Goal: Contribute content: Contribute content

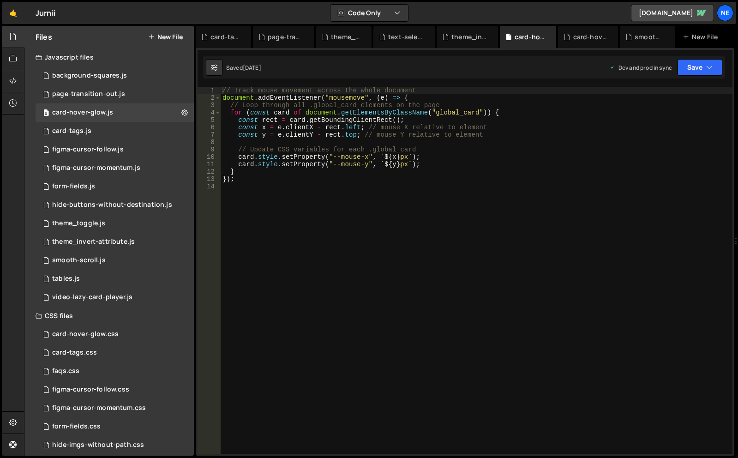
click at [157, 36] on button "New File" at bounding box center [165, 36] width 35 height 7
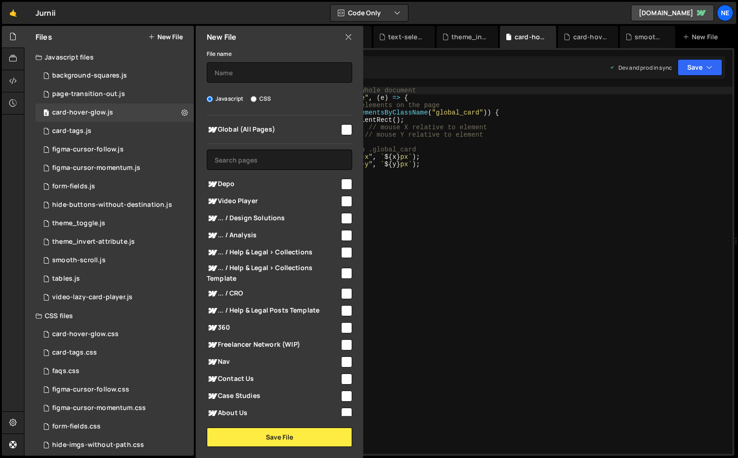
click at [258, 83] on div "File name Javascript CSS Global (All Pages) Save File" at bounding box center [280, 247] width 168 height 399
click at [262, 76] on input "text" at bounding box center [279, 72] width 145 height 20
type input "footer-squares"
click at [289, 128] on span "Global (All Pages)" at bounding box center [273, 129] width 133 height 11
checkbox input "true"
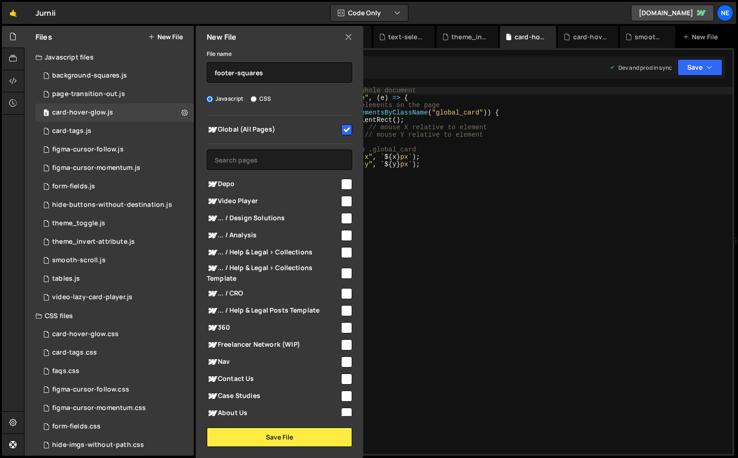
click at [279, 449] on div "New File File name footer-squares Javascript CSS Global (All Pages)" at bounding box center [278, 242] width 169 height 432
click at [278, 444] on button "Save File" at bounding box center [279, 437] width 145 height 19
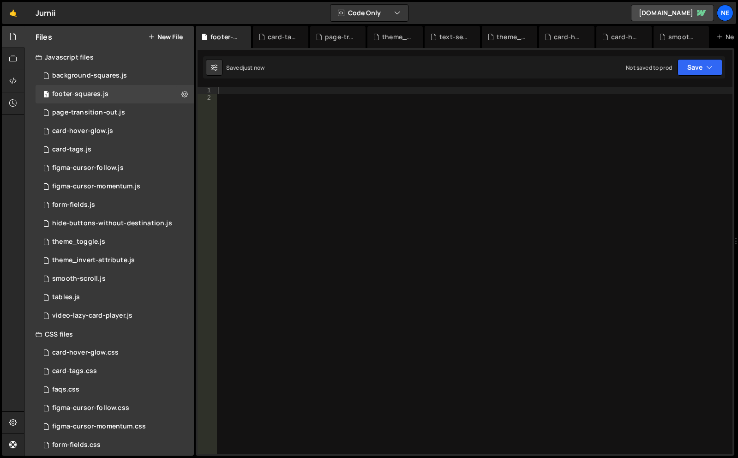
click at [349, 88] on div at bounding box center [475, 278] width 516 height 382
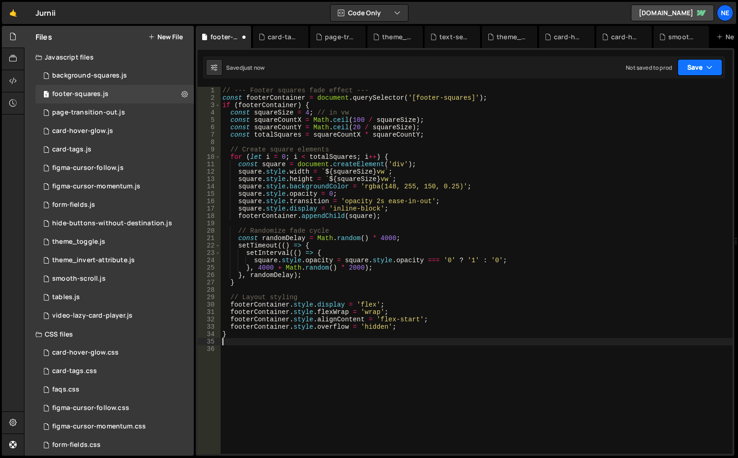
click at [716, 66] on button "Save" at bounding box center [700, 67] width 45 height 17
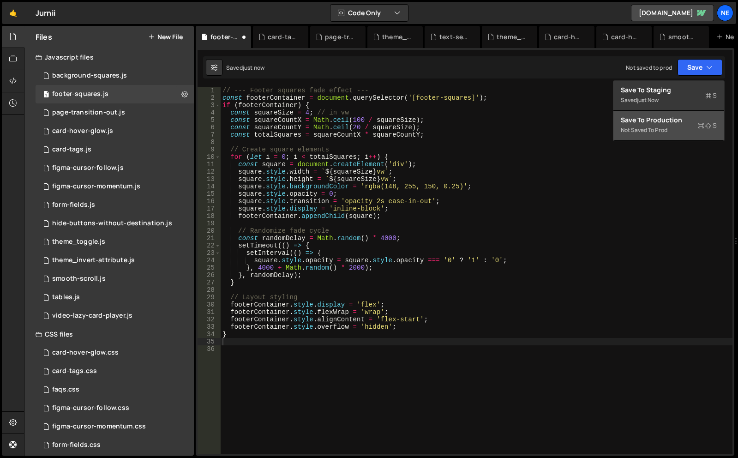
click at [646, 130] on div "Not saved to prod" at bounding box center [669, 130] width 96 height 11
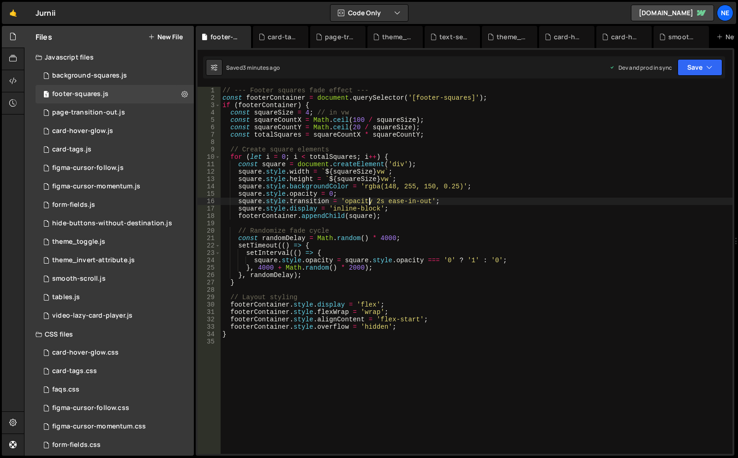
click at [370, 200] on div "// --- Footer squares fade effect --- const footerContainer = document . queryS…" at bounding box center [477, 278] width 512 height 382
type textarea "}"
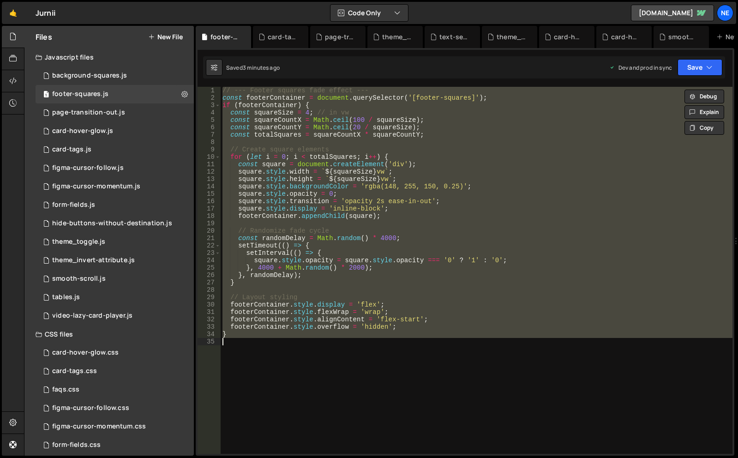
paste textarea
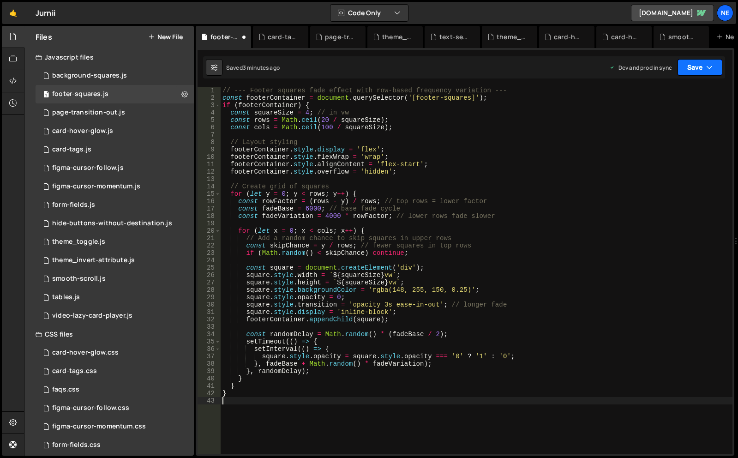
click at [706, 63] on button "Save" at bounding box center [700, 67] width 45 height 17
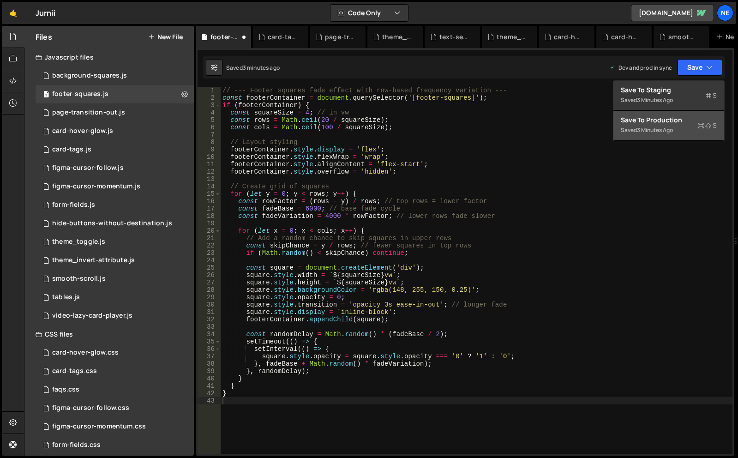
click at [657, 131] on div "3 minutes ago" at bounding box center [655, 130] width 36 height 8
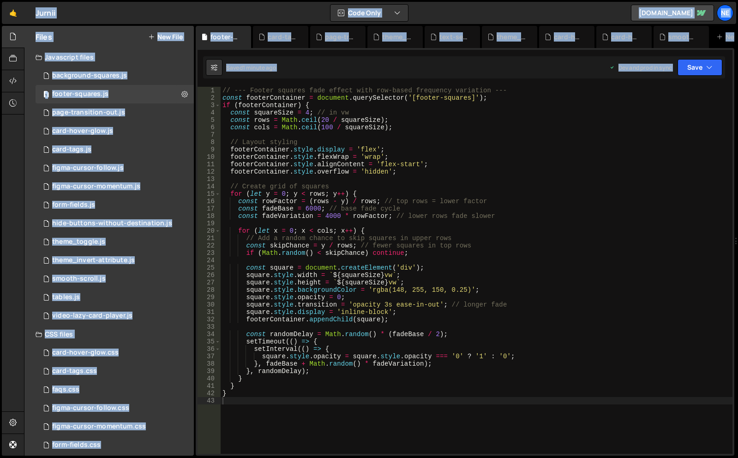
click at [421, 304] on div "// --- Footer squares fade effect with row-based frequency variation --- const …" at bounding box center [477, 278] width 512 height 382
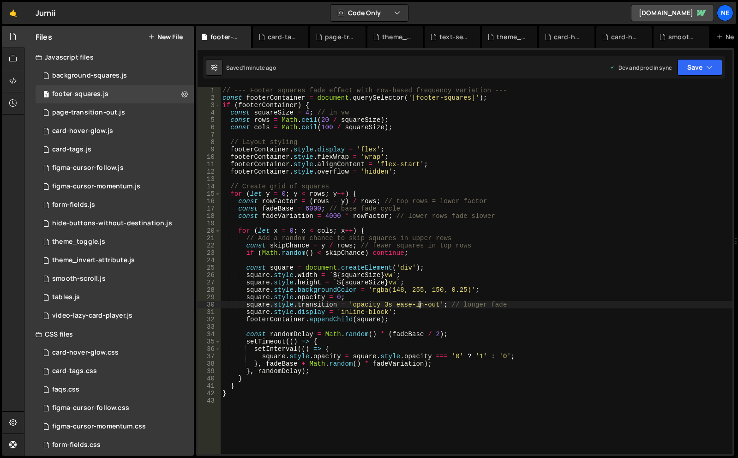
type textarea "}"
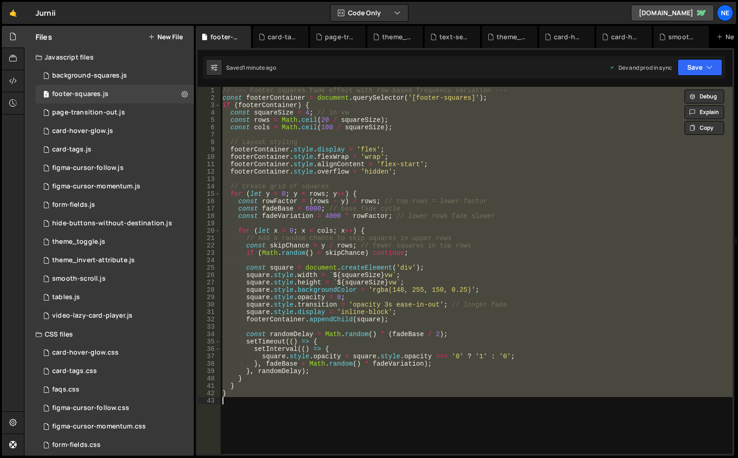
paste textarea
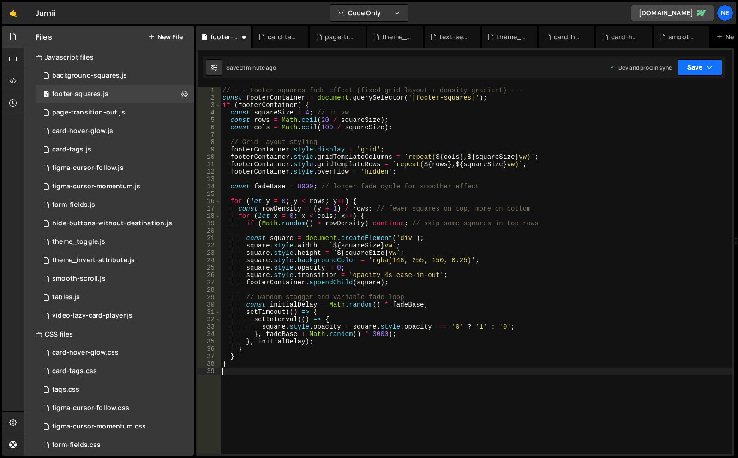
drag, startPoint x: 699, startPoint y: 67, endPoint x: 669, endPoint y: 93, distance: 39.6
click at [699, 68] on button "Save" at bounding box center [700, 67] width 45 height 17
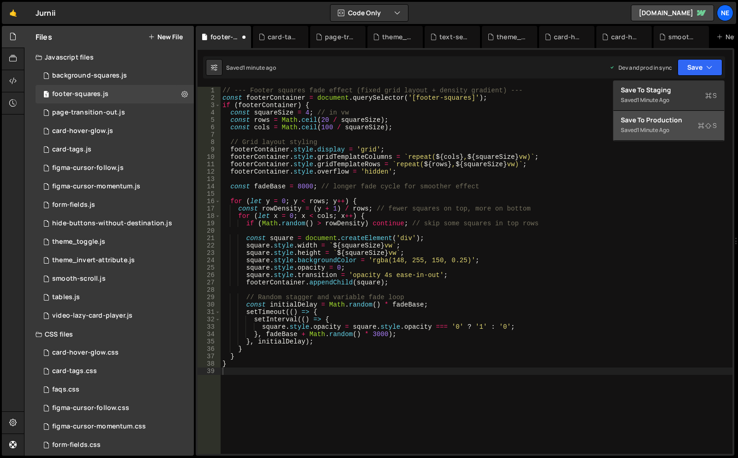
click at [641, 119] on div "Save to Production S" at bounding box center [669, 119] width 96 height 9
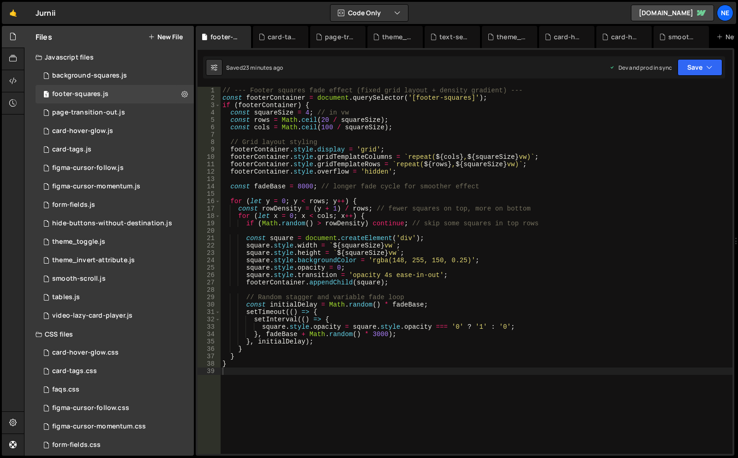
click at [449, 181] on div "// --- Footer squares fade effect (fixed grid layout + density gradient) --- co…" at bounding box center [477, 278] width 512 height 382
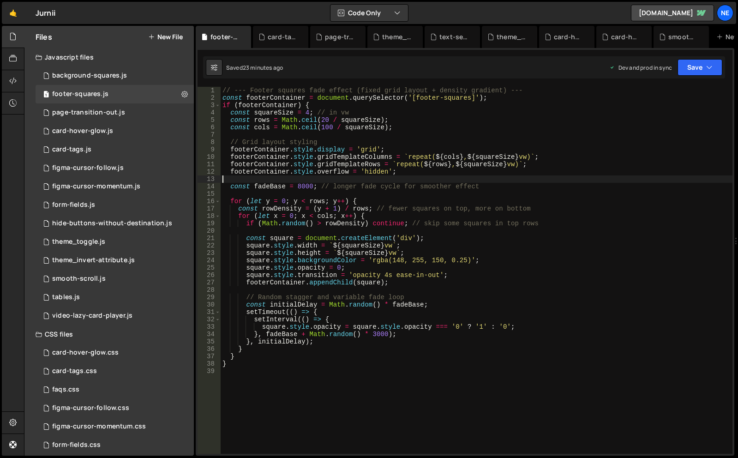
type textarea "}"
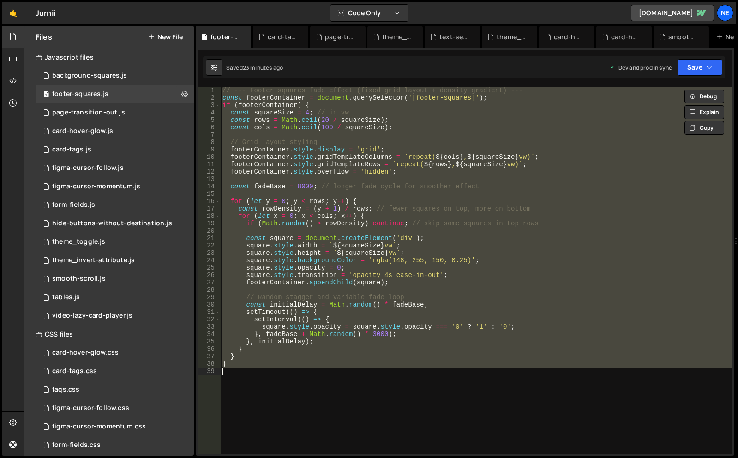
paste textarea
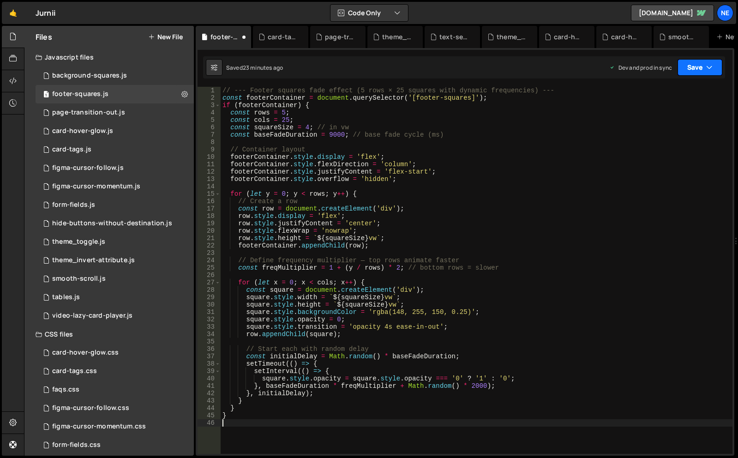
click at [713, 74] on button "Save" at bounding box center [700, 67] width 45 height 17
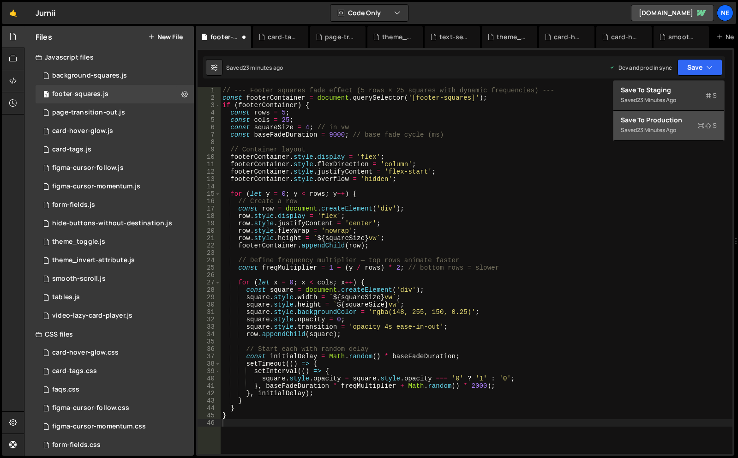
click at [679, 121] on div "Save to Production S" at bounding box center [669, 119] width 96 height 9
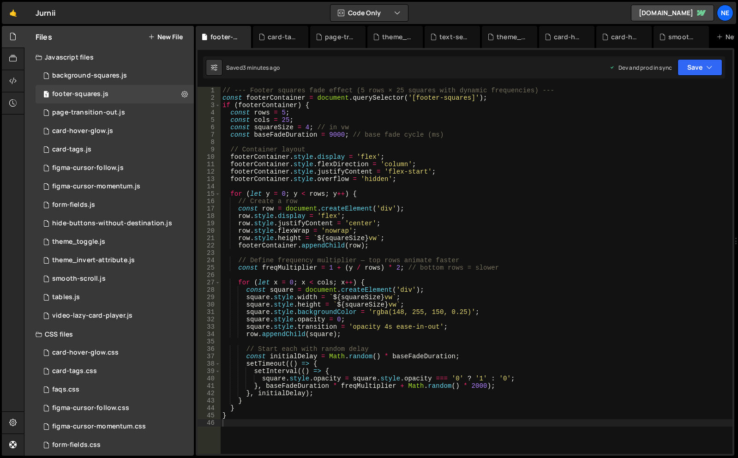
click at [363, 360] on div "// --- Footer squares fade effect (5 rows × 25 squares with dynamic frequencies…" at bounding box center [477, 278] width 512 height 382
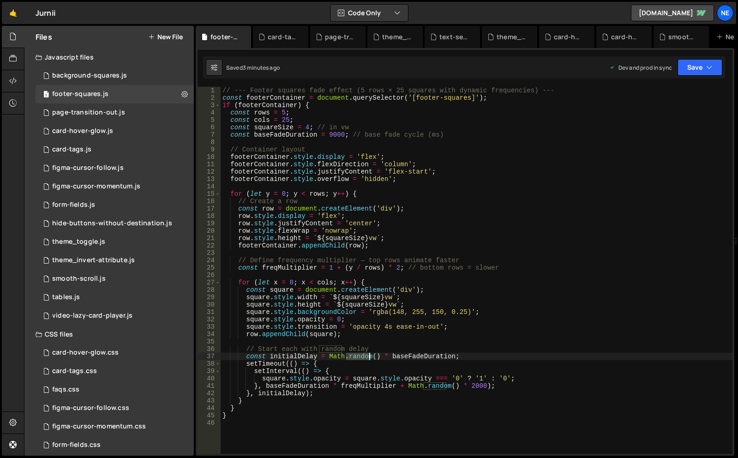
click at [363, 360] on div "// --- Footer squares fade effect (5 rows × 25 squares with dynamic frequencies…" at bounding box center [477, 278] width 512 height 382
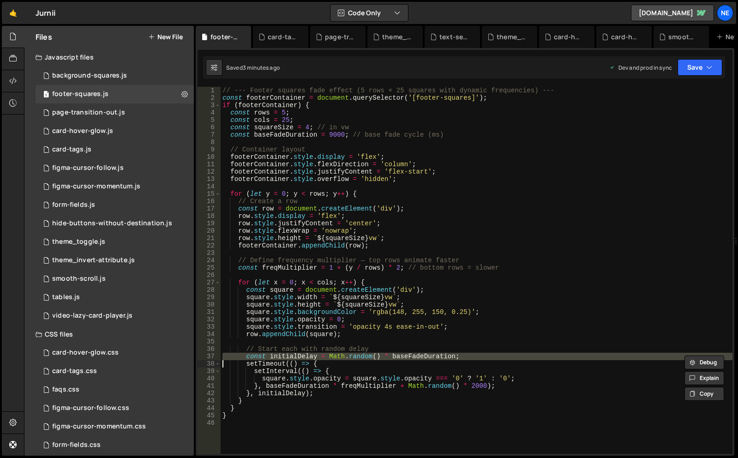
click at [363, 360] on div "// --- Footer squares fade effect (5 rows × 25 squares with dynamic frequencies…" at bounding box center [477, 270] width 512 height 367
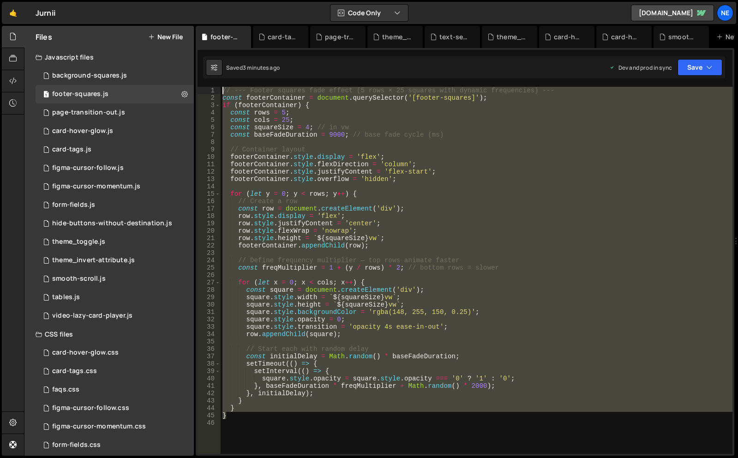
drag, startPoint x: 349, startPoint y: 412, endPoint x: 297, endPoint y: 13, distance: 402.5
click at [297, 13] on div "Hold on a sec... Are you certain you wish to leave this page? Any changes you'v…" at bounding box center [369, 229] width 738 height 458
type textarea "// --- Footer squares fade effect (5 rows × 25 squares with dynamic frequencies…"
click at [333, 430] on div "// --- Footer squares fade effect (5 rows × 25 squares with dynamic frequencies…" at bounding box center [477, 278] width 512 height 382
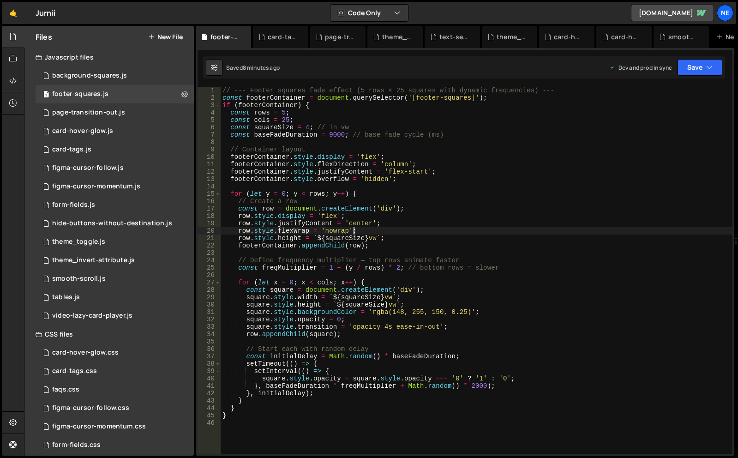
click at [383, 228] on div "// --- Footer squares fade effect (5 rows × 25 squares with dynamic frequencies…" at bounding box center [477, 278] width 512 height 382
type textarea "}"
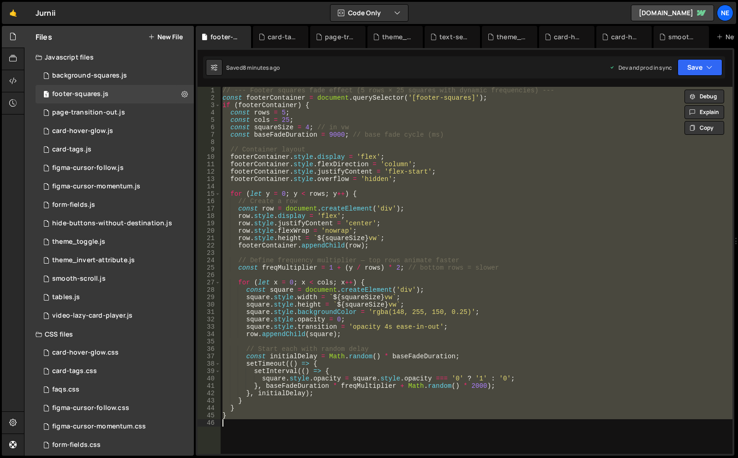
paste textarea
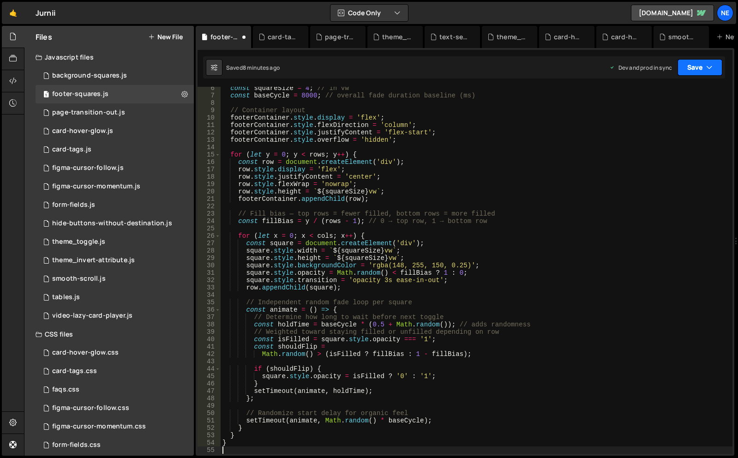
click at [714, 59] on button "Save" at bounding box center [700, 67] width 45 height 17
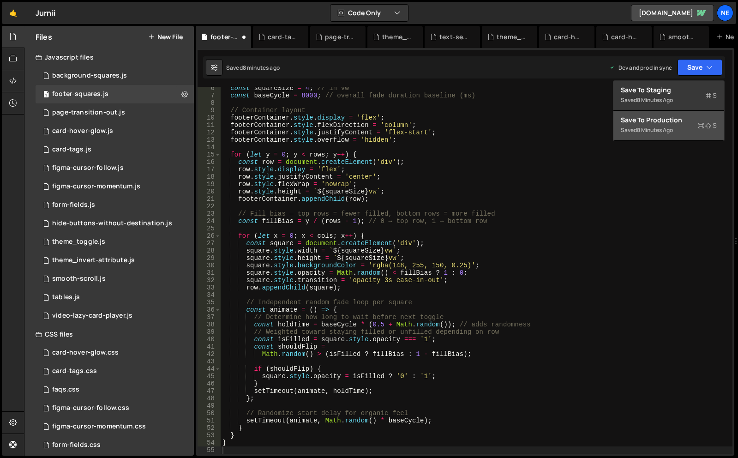
click at [654, 120] on div "Save to Production S" at bounding box center [669, 119] width 96 height 9
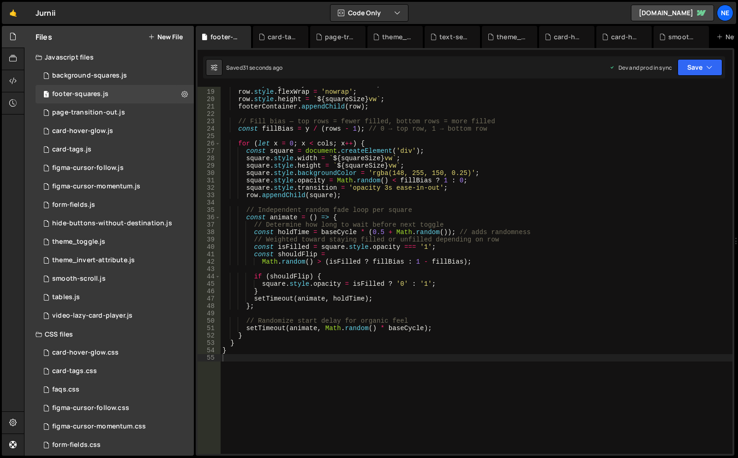
scroll to position [85, 0]
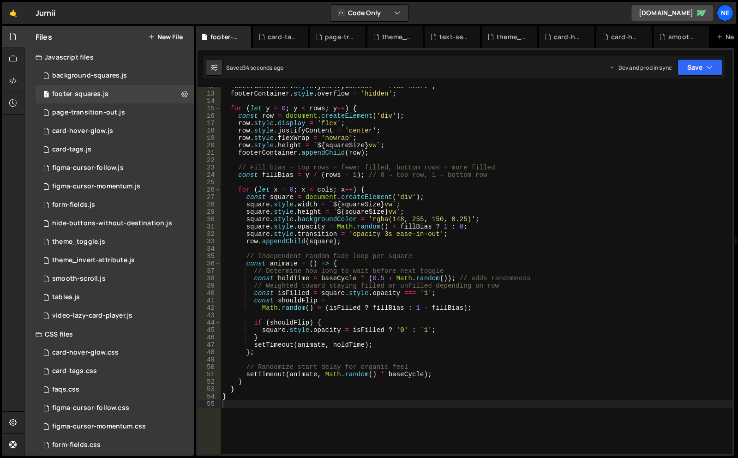
click at [353, 273] on div "footerContainer . style . justifyContent = 'flex-start' ; footerContainer . sty…" at bounding box center [477, 274] width 512 height 382
click at [479, 266] on div "footerContainer . style . justifyContent = 'flex-start' ; footerContainer . sty…" at bounding box center [477, 274] width 512 height 382
click at [348, 206] on div "footerContainer . style . justifyContent = 'flex-start' ; footerContainer . sty…" at bounding box center [477, 274] width 512 height 382
type textarea "}"
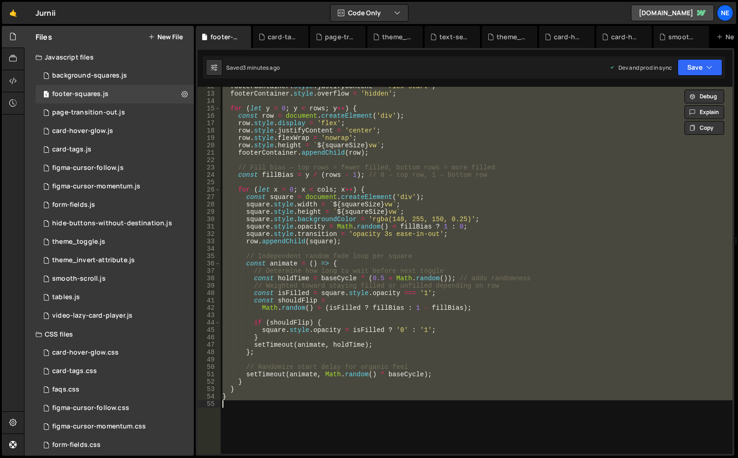
paste textarea
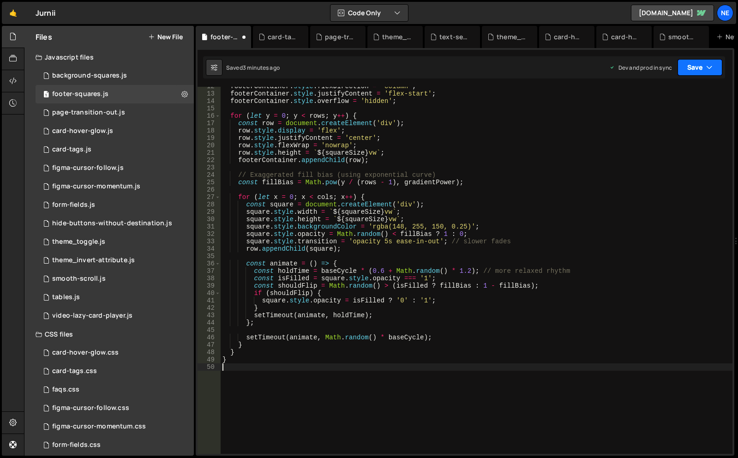
click at [699, 65] on button "Save" at bounding box center [700, 67] width 45 height 17
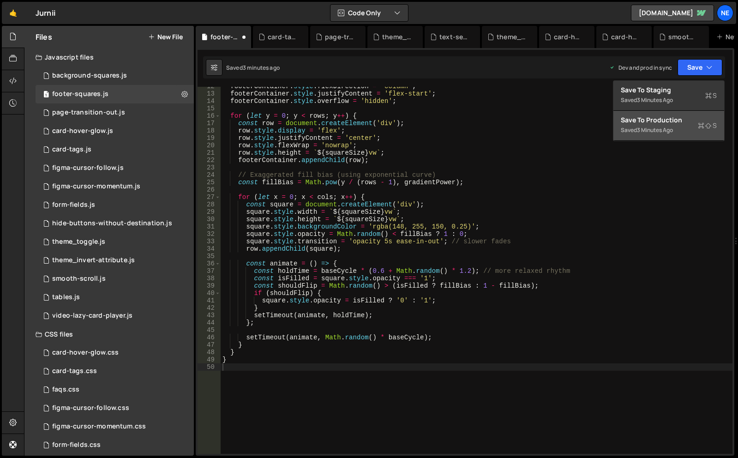
click at [660, 123] on div "Save to Production S" at bounding box center [669, 119] width 96 height 9
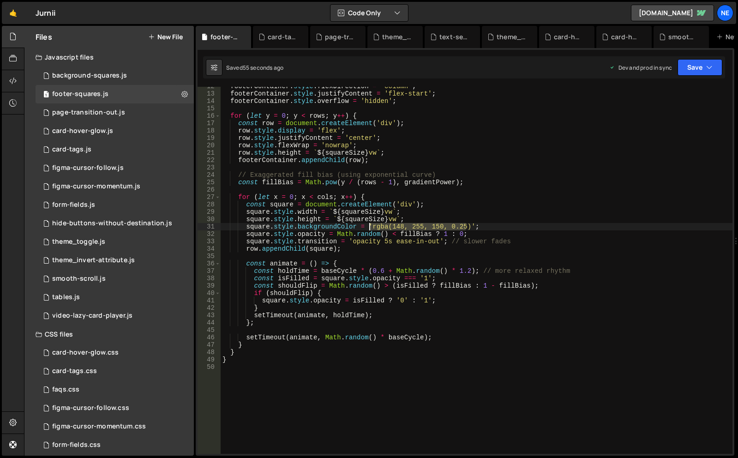
drag, startPoint x: 466, startPoint y: 229, endPoint x: 369, endPoint y: 228, distance: 97.5
click at [369, 228] on div "footerContainer . style . flexDirection = 'column' ; footerContainer . style . …" at bounding box center [477, 274] width 512 height 382
click at [401, 250] on div "footerContainer . style . flexDirection = 'column' ; footerContainer . style . …" at bounding box center [477, 274] width 512 height 382
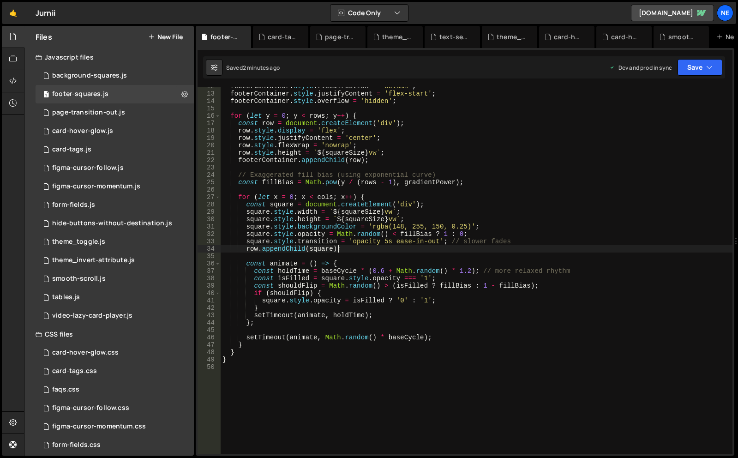
type textarea "}"
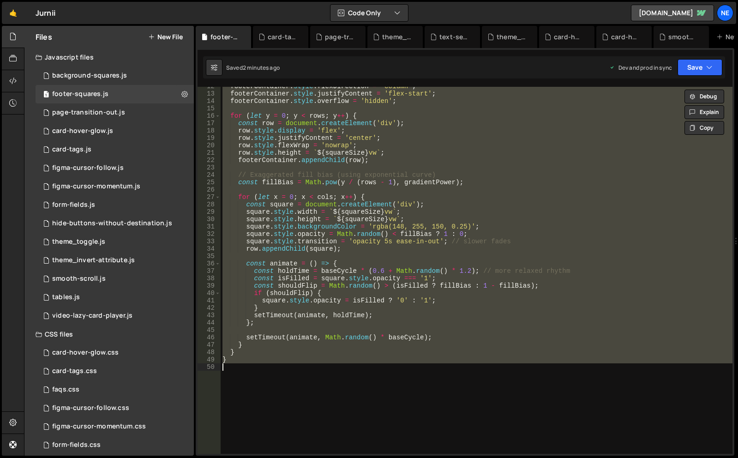
paste textarea
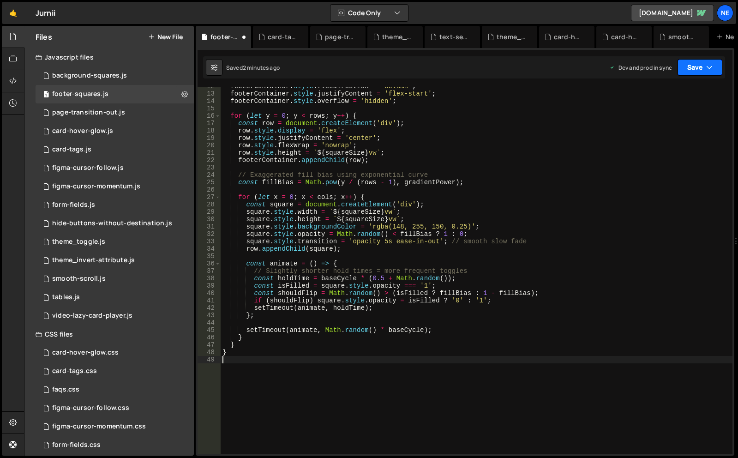
click at [705, 60] on button "Save" at bounding box center [700, 67] width 45 height 17
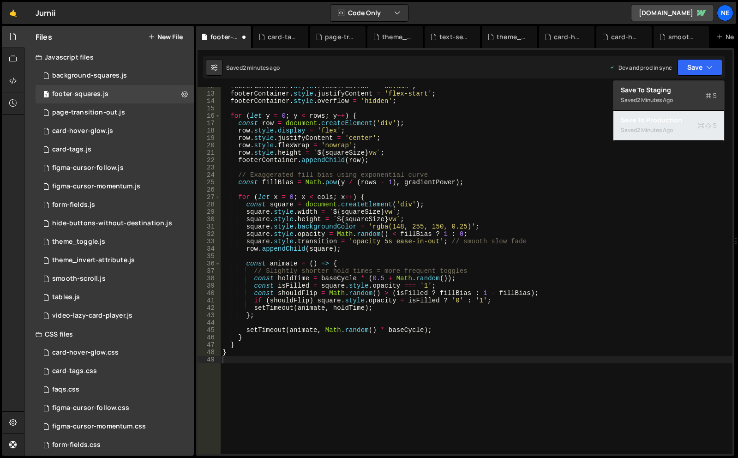
click at [666, 128] on div "2 minutes ago" at bounding box center [655, 130] width 36 height 8
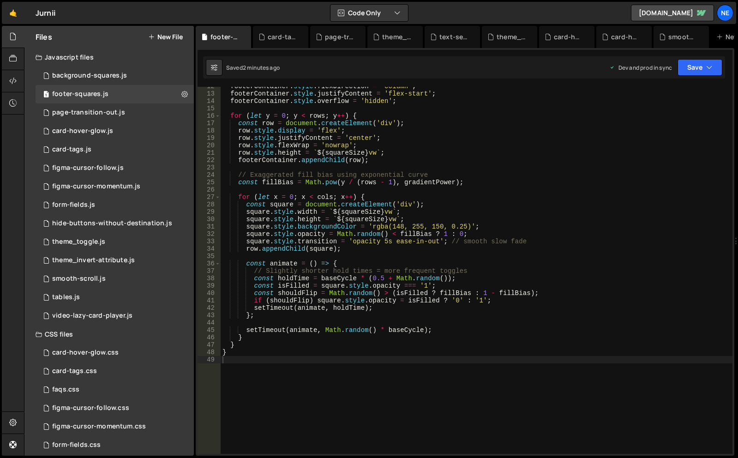
click at [338, 233] on div "footerContainer . style . flexDirection = 'column' ; footerContainer . style . …" at bounding box center [477, 274] width 512 height 382
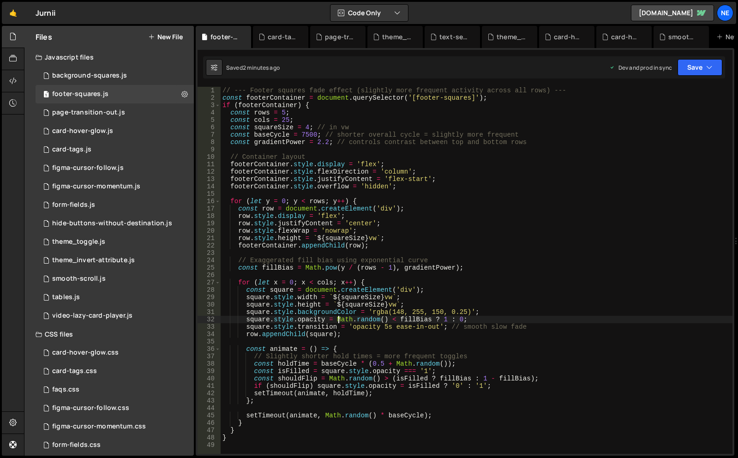
type textarea "}"
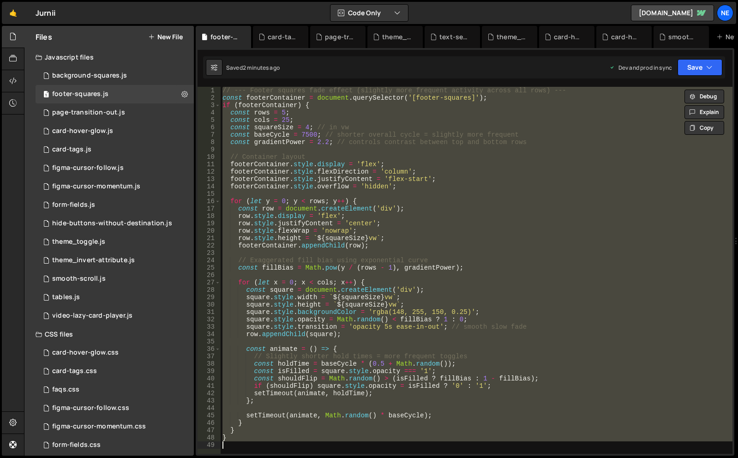
paste textarea
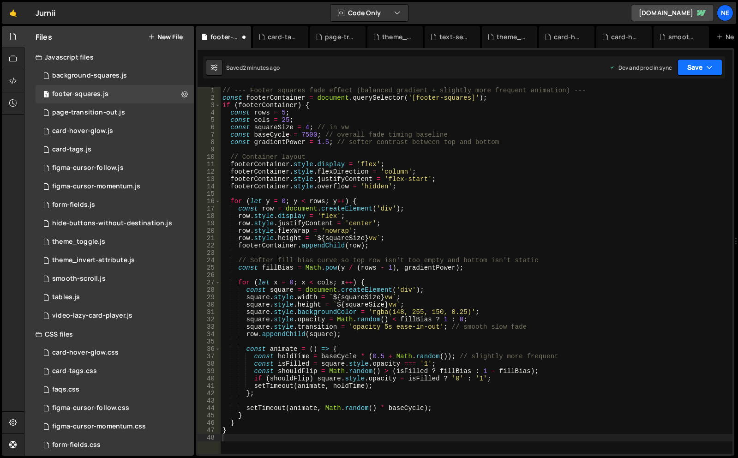
click at [710, 63] on icon "button" at bounding box center [710, 67] width 6 height 9
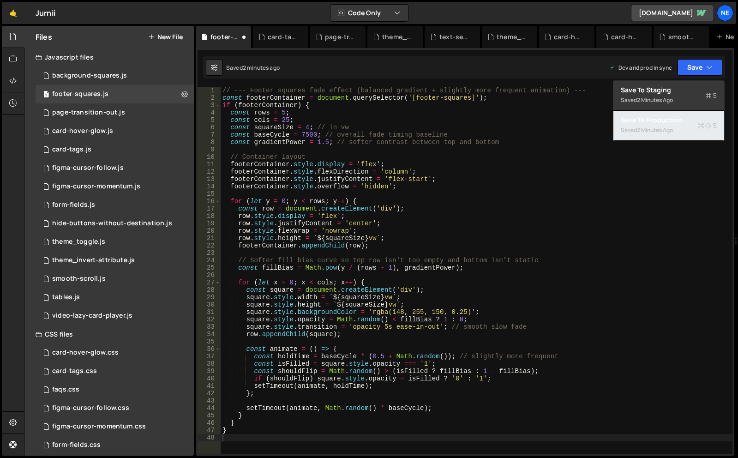
click at [627, 122] on div "Save to Production S" at bounding box center [669, 119] width 96 height 9
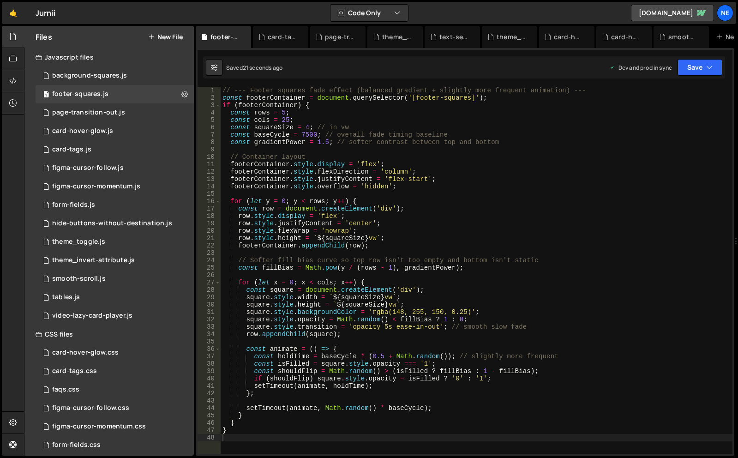
click at [327, 144] on div "// --- Footer squares fade effect (balanced gradient + slightly more frequent a…" at bounding box center [477, 278] width 512 height 382
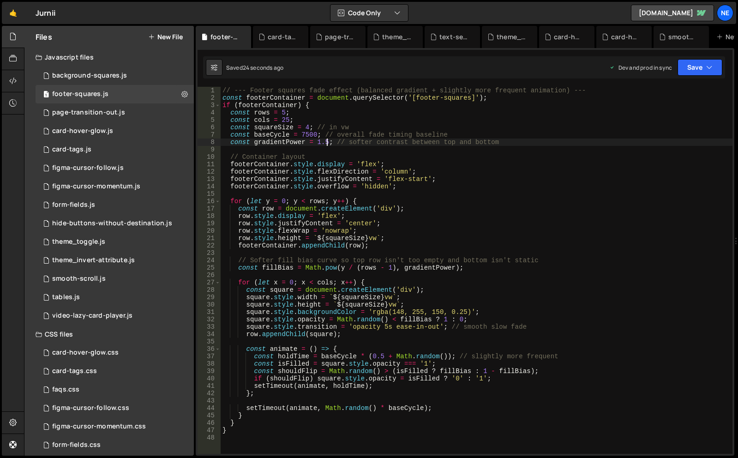
click at [361, 140] on div "// --- Footer squares fade effect (balanced gradient + slightly more frequent a…" at bounding box center [477, 278] width 512 height 382
click at [326, 140] on div "// --- Footer squares fade effect (balanced gradient + slightly more frequent a…" at bounding box center [477, 278] width 512 height 382
click at [714, 75] on button "Save" at bounding box center [700, 67] width 45 height 17
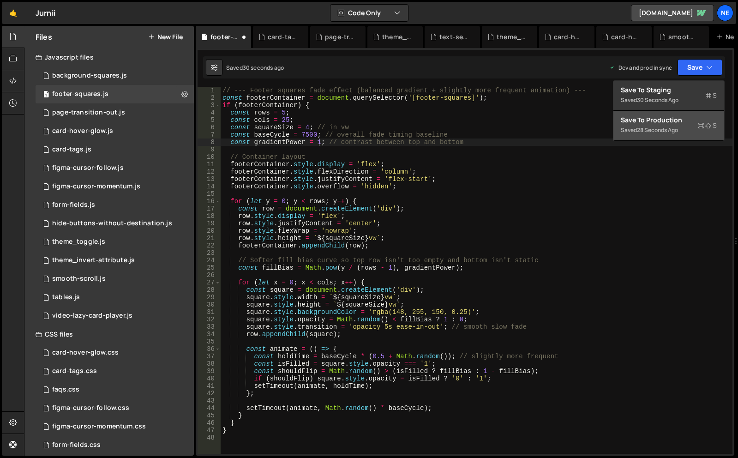
click at [674, 123] on div "Save to Production S" at bounding box center [669, 119] width 96 height 9
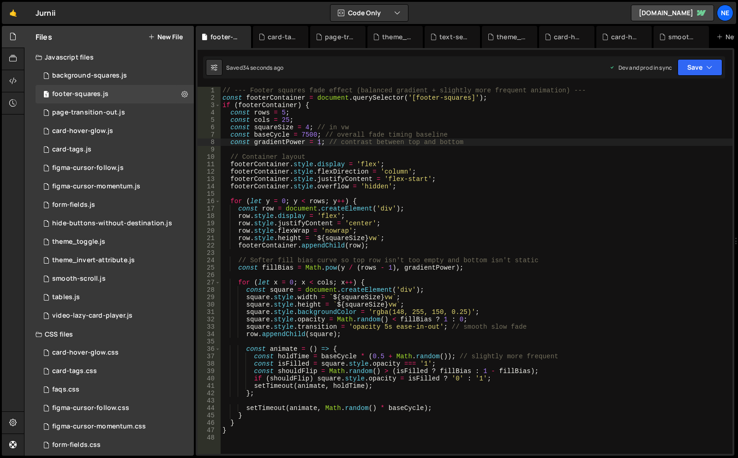
click at [320, 144] on div "// --- Footer squares fade effect (balanced gradient + slightly more frequent a…" at bounding box center [477, 278] width 512 height 382
click at [698, 63] on button "Save" at bounding box center [700, 67] width 45 height 17
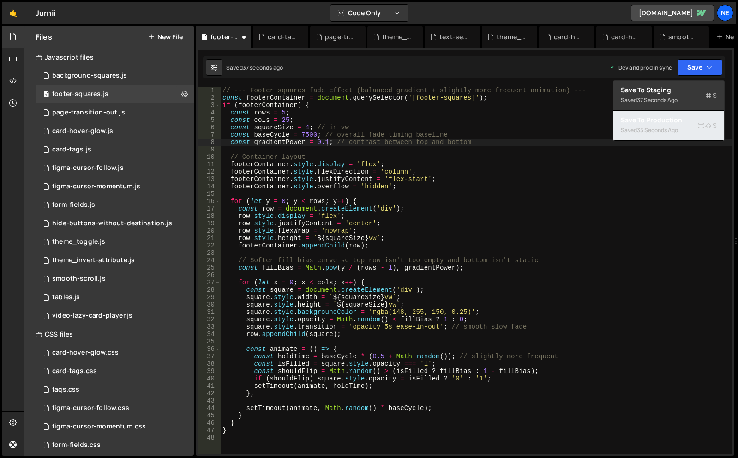
click at [669, 127] on div "35 seconds ago" at bounding box center [657, 130] width 41 height 8
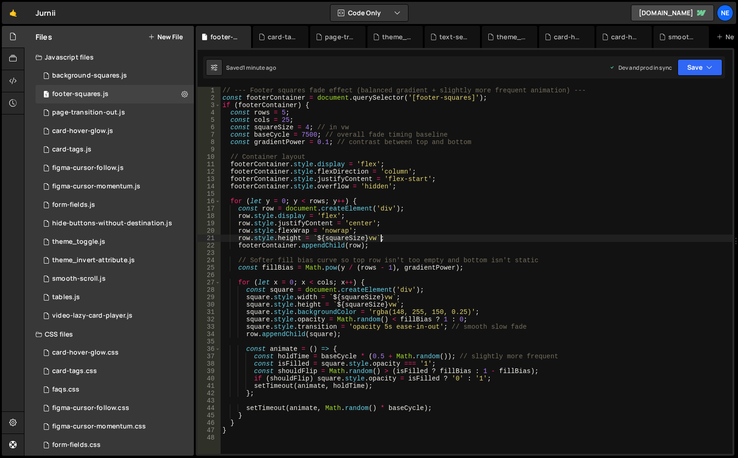
click at [389, 238] on div "// --- Footer squares fade effect (balanced gradient + slightly more frequent a…" at bounding box center [477, 278] width 512 height 382
type textarea "}"
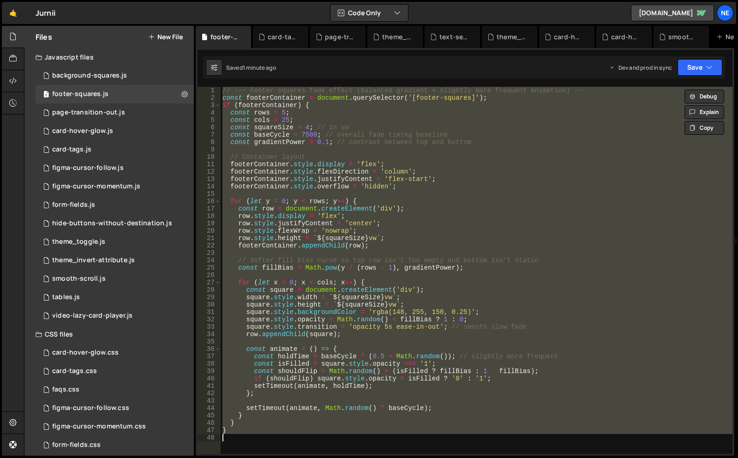
paste textarea
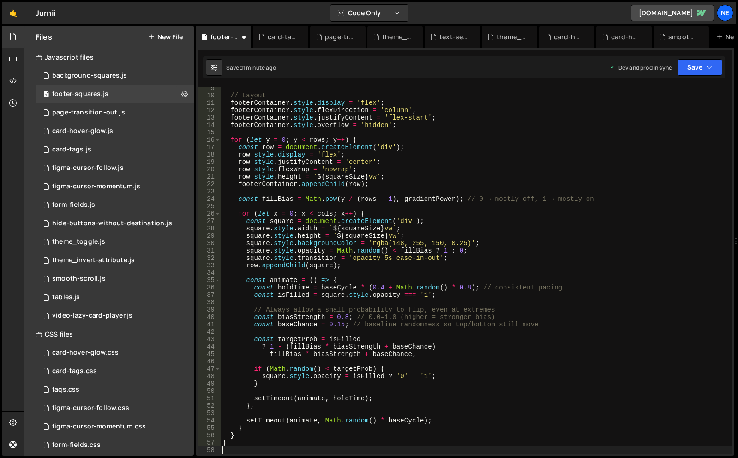
scroll to position [61, 0]
click at [707, 69] on icon "button" at bounding box center [710, 67] width 6 height 9
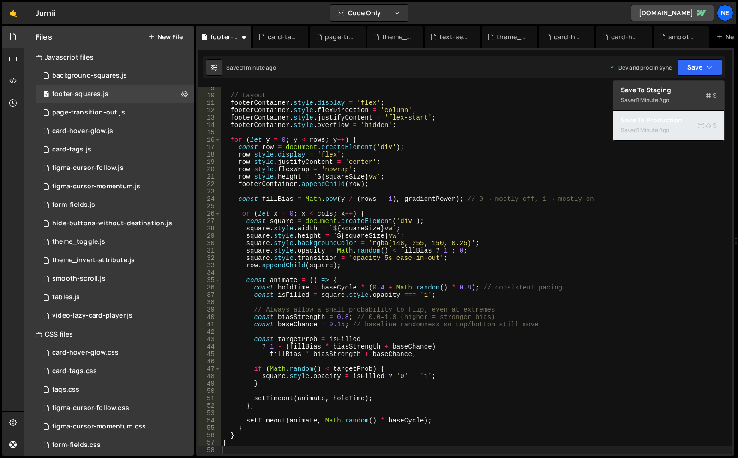
click at [670, 126] on div "1 minute ago" at bounding box center [653, 130] width 32 height 8
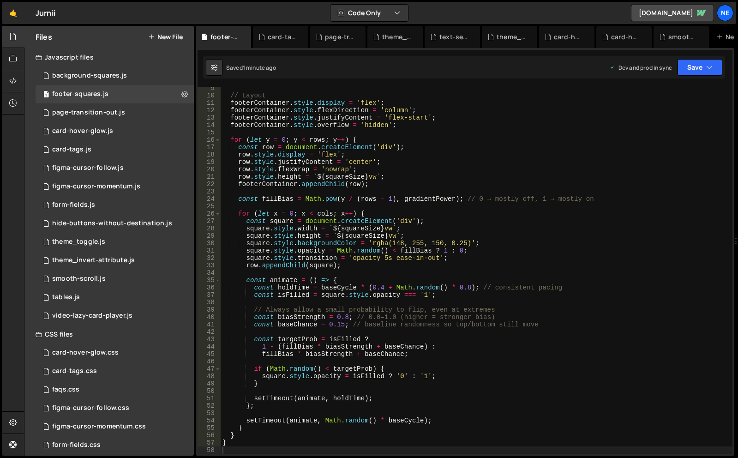
click at [431, 248] on div "// Layout footerContainer . style . display = 'flex' ; footerContainer . style …" at bounding box center [477, 276] width 512 height 382
type textarea "}"
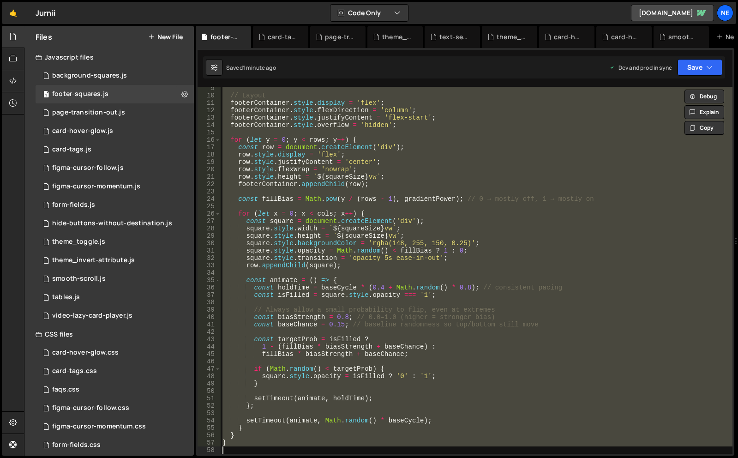
paste textarea
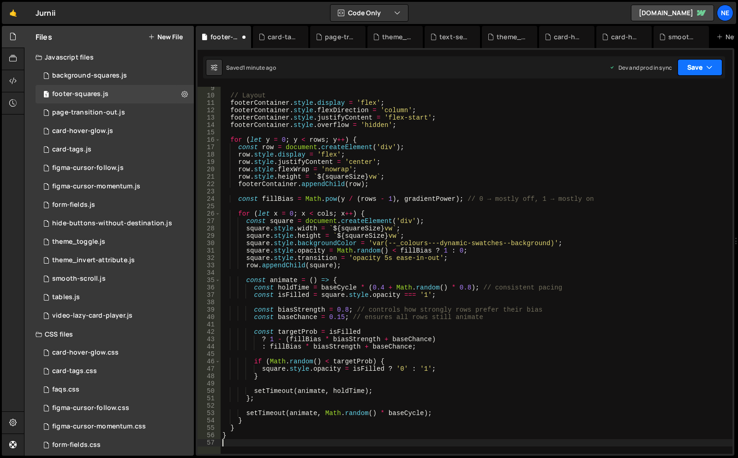
click at [693, 72] on button "Save" at bounding box center [700, 67] width 45 height 17
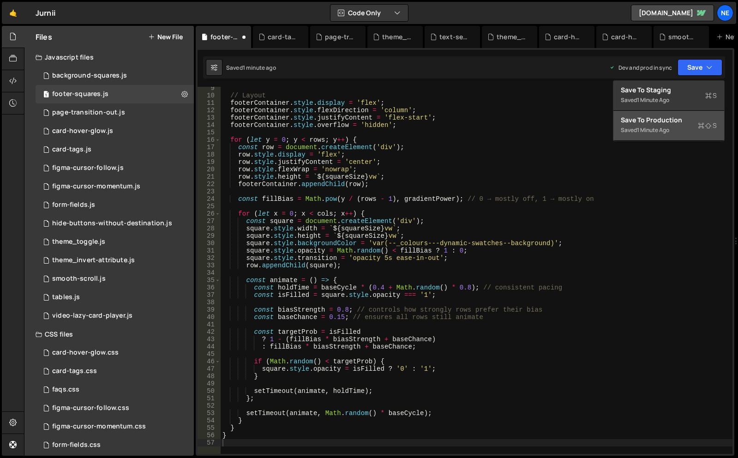
click at [673, 115] on button "Save to Production S Saved 1 minute ago" at bounding box center [669, 126] width 111 height 30
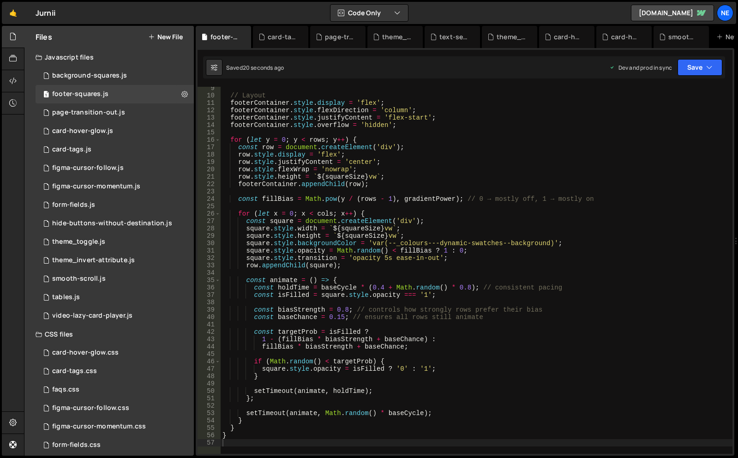
scroll to position [0, 0]
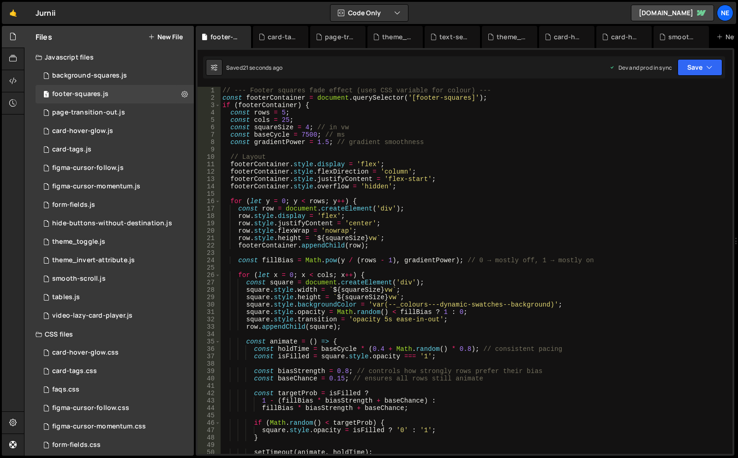
click at [316, 140] on div "// --- Footer squares fade effect (uses CSS variable for colour) --- const foot…" at bounding box center [477, 278] width 512 height 382
click at [315, 142] on div "// --- Footer squares fade effect (uses CSS variable for colour) --- const foot…" at bounding box center [477, 278] width 512 height 382
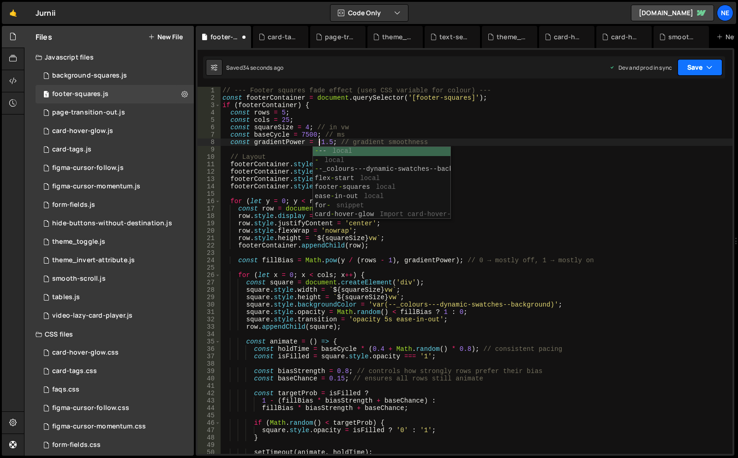
click at [716, 63] on button "Save" at bounding box center [700, 67] width 45 height 17
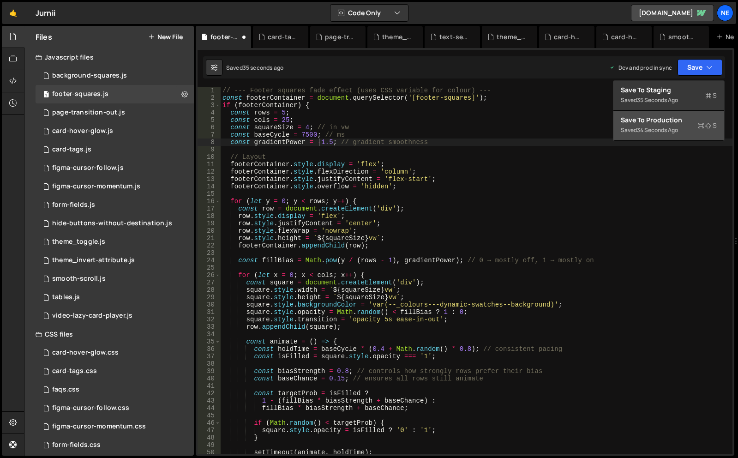
click at [669, 120] on div "Save to Production S" at bounding box center [669, 119] width 96 height 9
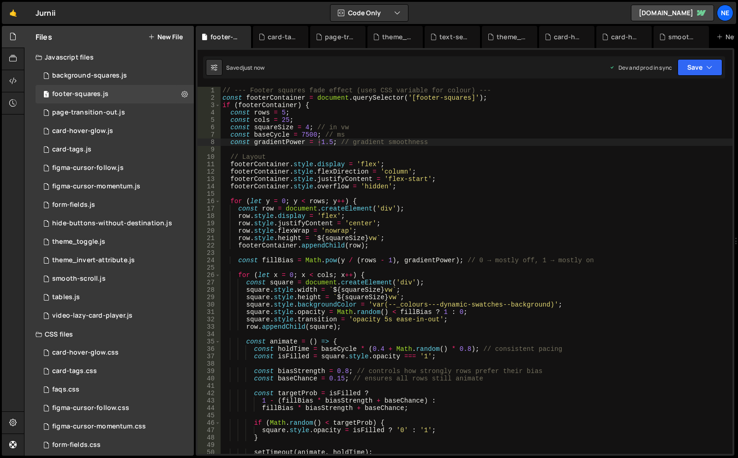
click at [319, 142] on div "// --- Footer squares fade effect (uses CSS variable for colour) --- const foot…" at bounding box center [477, 278] width 512 height 382
click at [344, 218] on div "// --- Footer squares fade effect (uses CSS variable for colour) --- const foot…" at bounding box center [477, 278] width 512 height 382
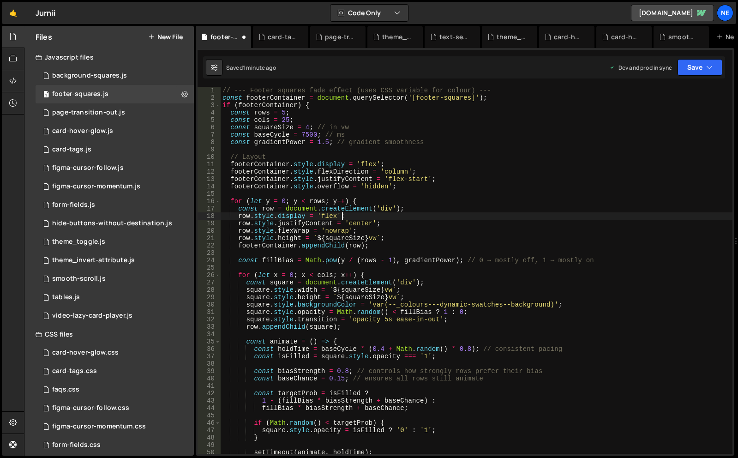
type textarea "}"
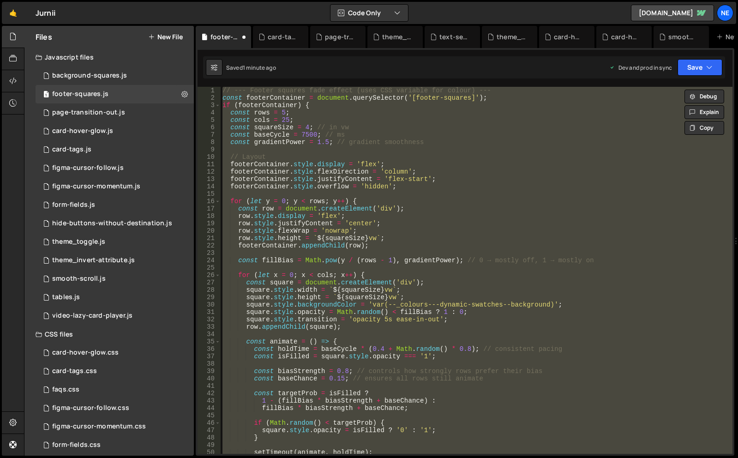
paste textarea
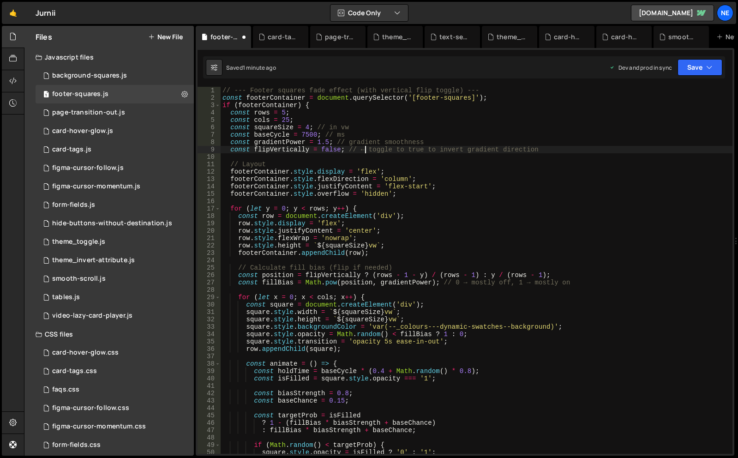
click at [365, 149] on div "// --- Footer squares fade effect (with vertical flip toggle) --- const footerC…" at bounding box center [477, 278] width 512 height 382
click at [328, 151] on div "// --- Footer squares fade effect (with vertical flip toggle) --- const footerC…" at bounding box center [477, 278] width 512 height 382
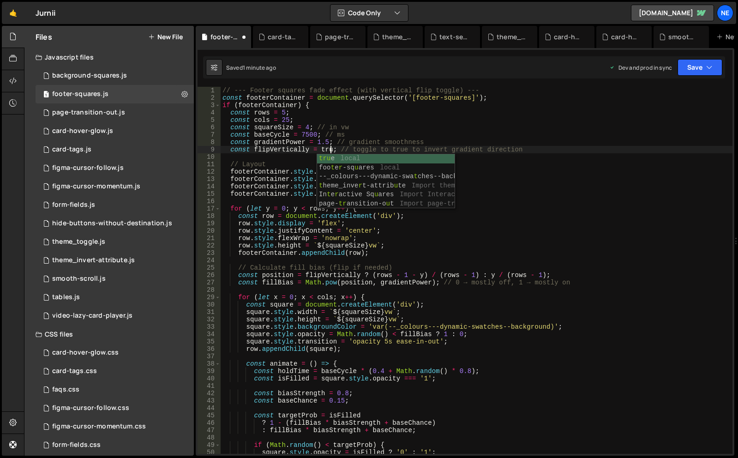
scroll to position [0, 8]
type textarea "const flipVertically = true; // toggle to true to invert gradient direction"
click at [696, 65] on button "Save" at bounding box center [700, 67] width 45 height 17
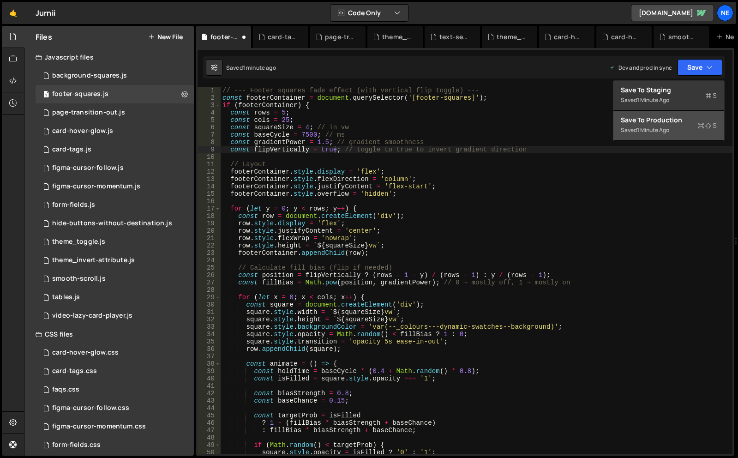
click at [704, 128] on icon at bounding box center [701, 125] width 6 height 9
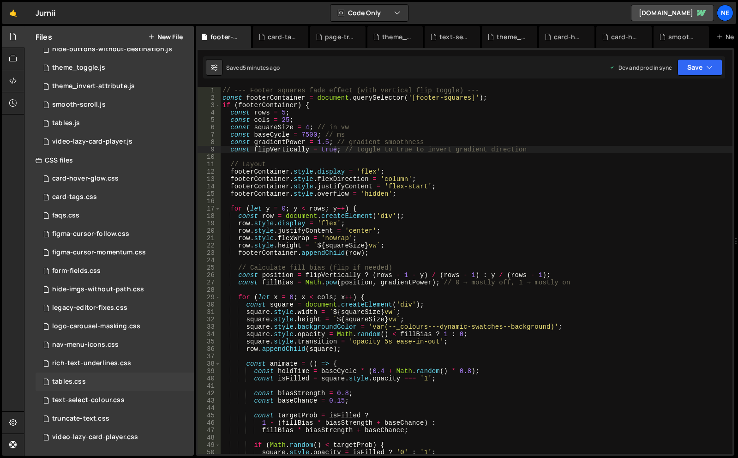
scroll to position [0, 0]
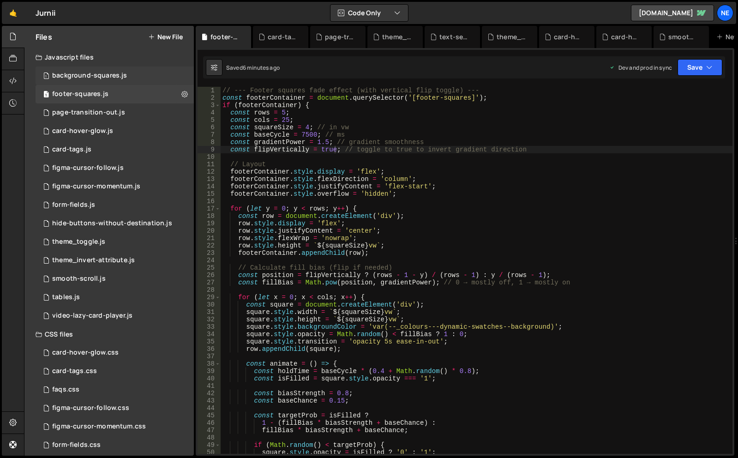
click at [127, 74] on div "1 background-squares.js 0" at bounding box center [115, 76] width 158 height 18
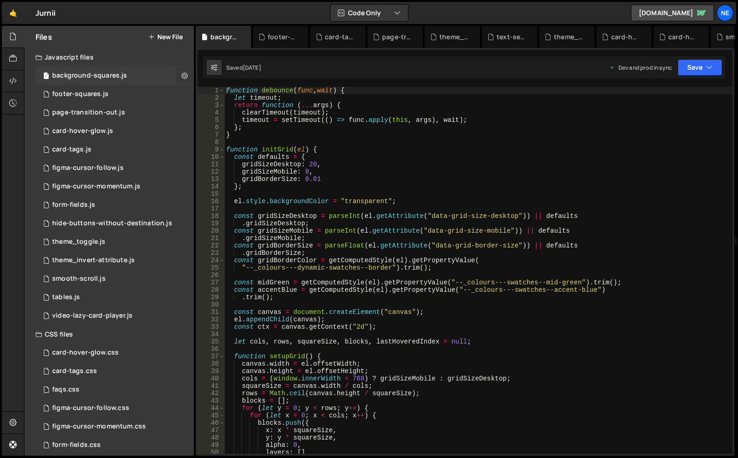
click at [183, 75] on icon at bounding box center [185, 75] width 6 height 9
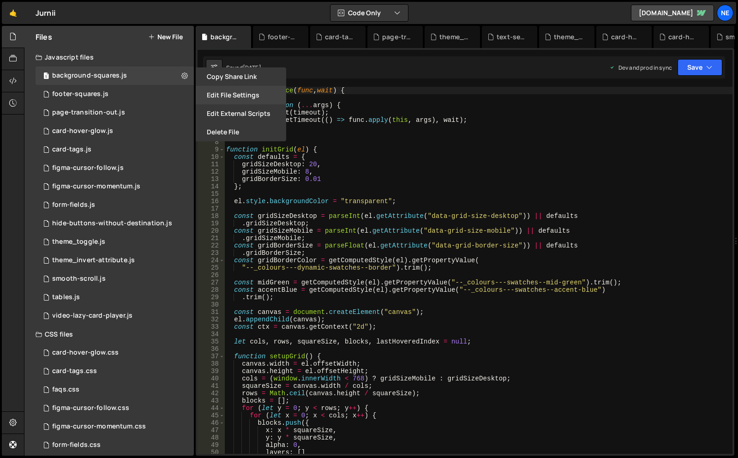
click at [210, 95] on button "Edit File Settings" at bounding box center [241, 95] width 91 height 18
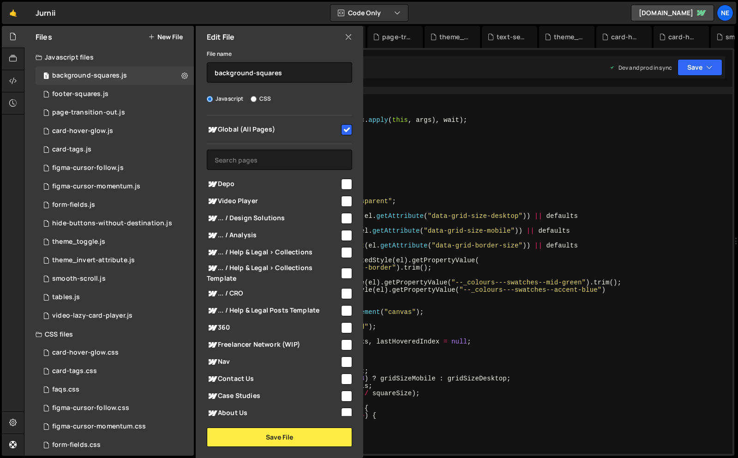
click at [347, 36] on icon at bounding box center [348, 37] width 7 height 10
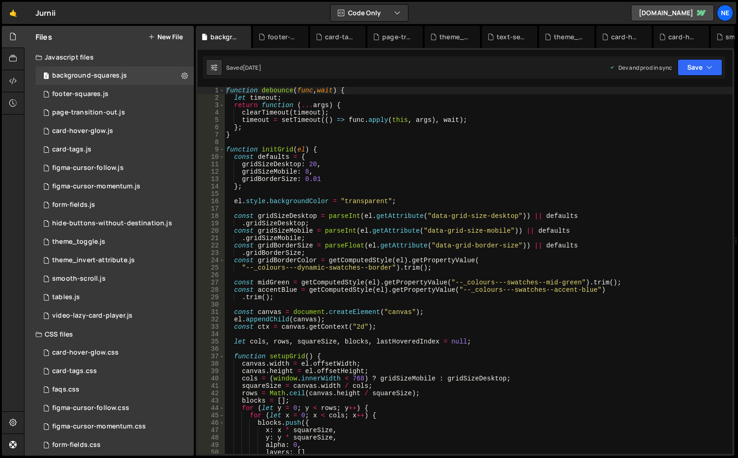
click at [387, 234] on div "function debounce ( func , wait ) { let timeout ; return function ( ... args ) …" at bounding box center [478, 278] width 508 height 382
click at [387, 235] on div "function debounce ( func , wait ) { let timeout ; return function ( ... args ) …" at bounding box center [478, 278] width 508 height 382
click at [436, 220] on div "function debounce ( func , wait ) { let timeout ; return function ( ... args ) …" at bounding box center [478, 278] width 508 height 382
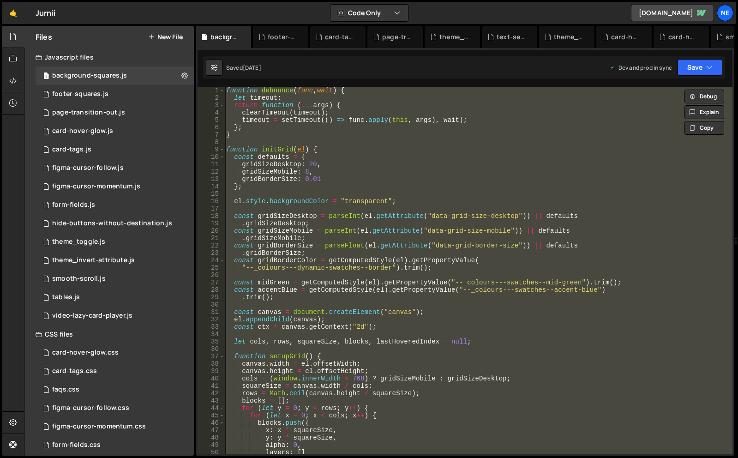
click at [312, 183] on div "function debounce ( func , wait ) { let timeout ; return function ( ... args ) …" at bounding box center [478, 270] width 508 height 367
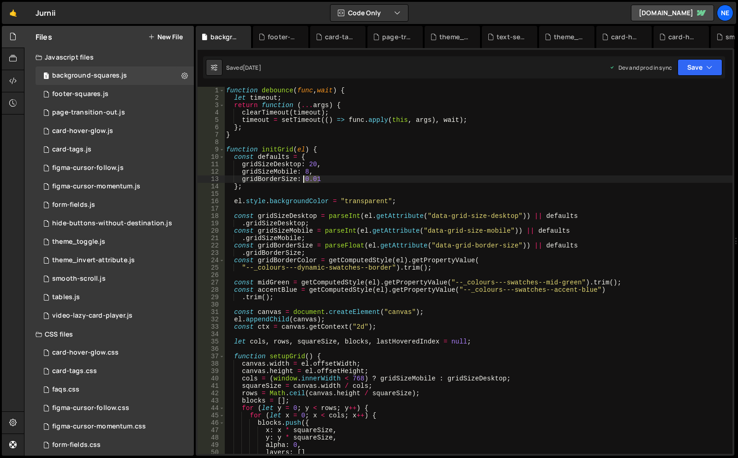
drag, startPoint x: 320, startPoint y: 180, endPoint x: 305, endPoint y: 180, distance: 15.2
click at [305, 180] on div "function debounce ( func , wait ) { let timeout ; return function ( ... args ) …" at bounding box center [478, 278] width 508 height 382
click at [362, 241] on div "function debounce ( func , wait ) { let timeout ; return function ( ... args ) …" at bounding box center [478, 278] width 508 height 382
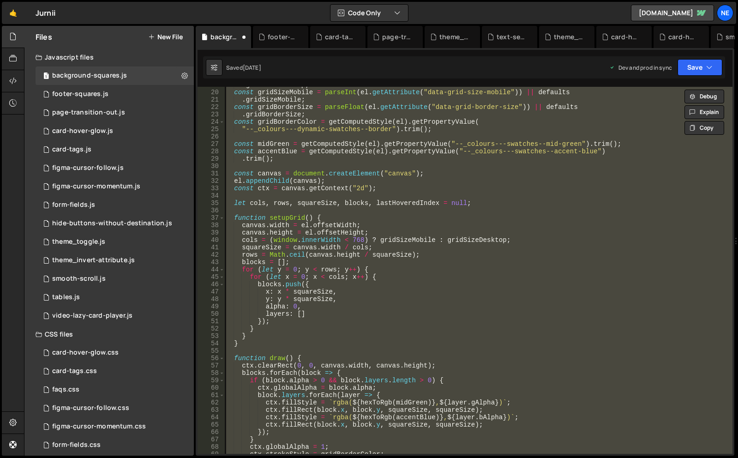
scroll to position [0, 0]
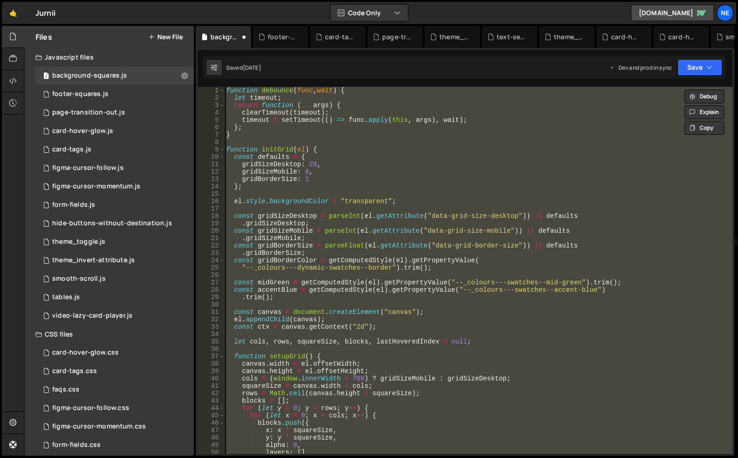
click at [334, 163] on div "function debounce ( func , wait ) { let timeout ; return function ( ... args ) …" at bounding box center [478, 270] width 508 height 367
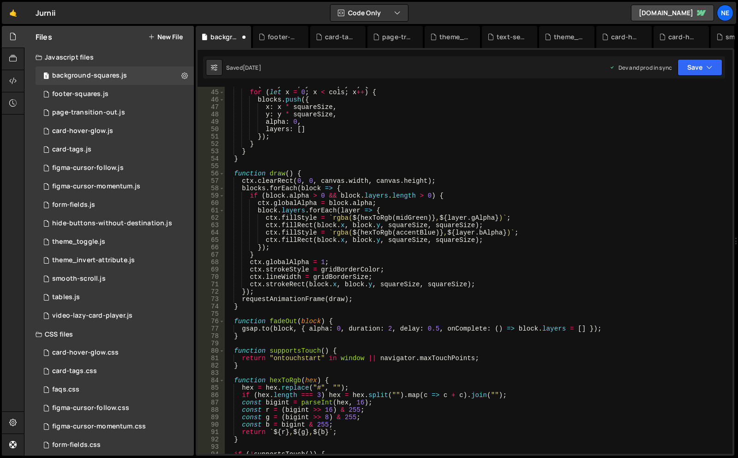
scroll to position [46, 0]
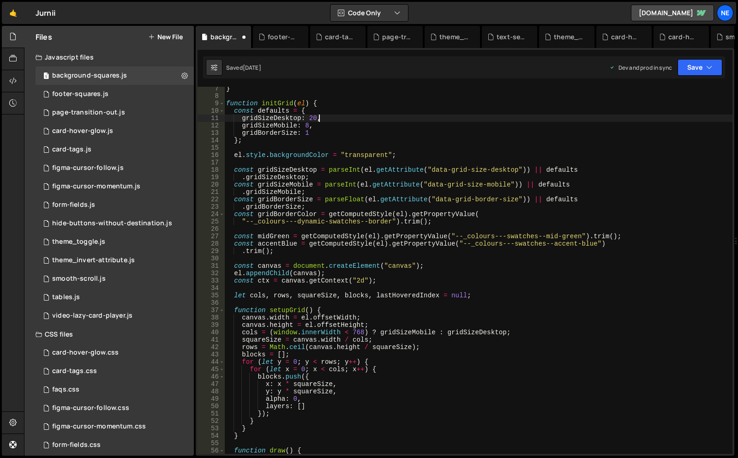
click at [350, 182] on div "} function initGrid ( el ) { const defaults = { gridSizeDesktop : 20 , gridSize…" at bounding box center [478, 276] width 508 height 382
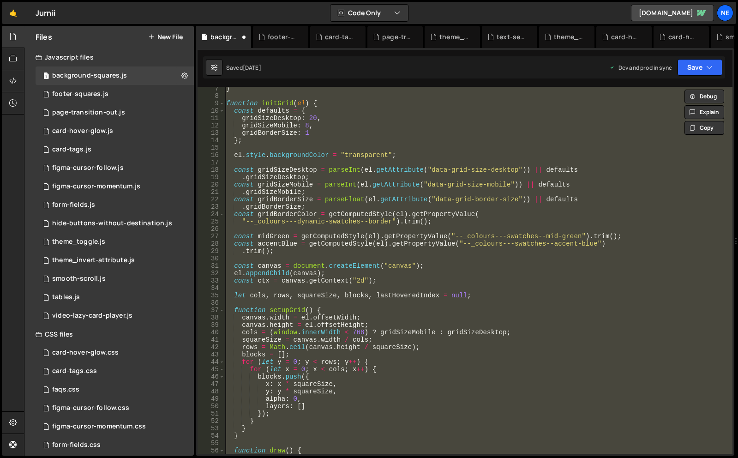
click at [365, 194] on div "} function initGrid ( el ) { const defaults = { gridSizeDesktop : 20 , gridSize…" at bounding box center [478, 270] width 508 height 367
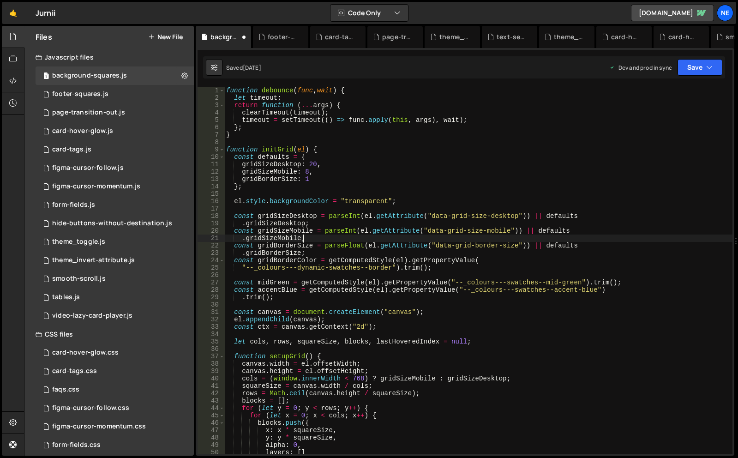
scroll to position [0, 0]
type textarea "initGrids();"
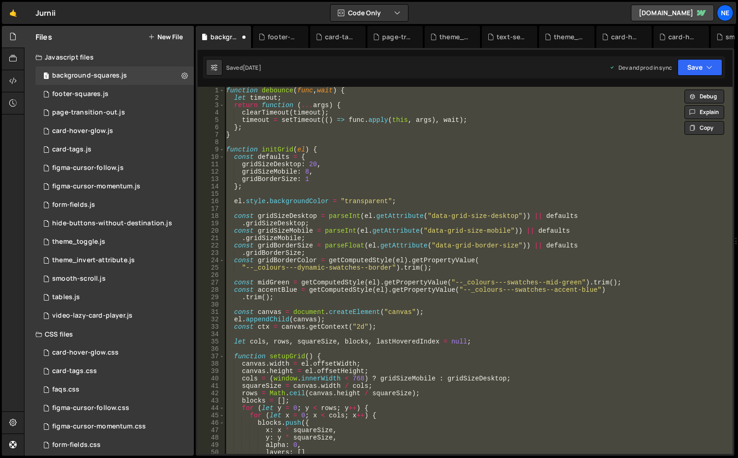
paste textarea
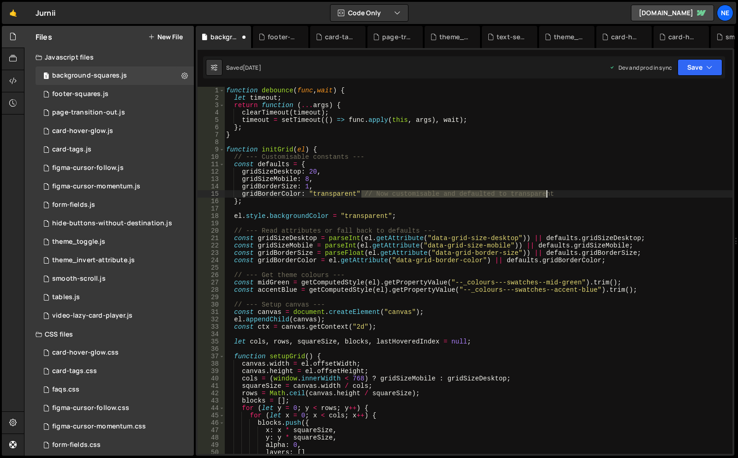
drag, startPoint x: 361, startPoint y: 194, endPoint x: 581, endPoint y: 195, distance: 220.3
click at [581, 195] on div "function debounce ( func , wait ) { let timeout ; return function ( ... args ) …" at bounding box center [478, 278] width 508 height 382
type textarea "gridBorderColor: "transparent""
click at [709, 67] on icon "button" at bounding box center [710, 67] width 6 height 9
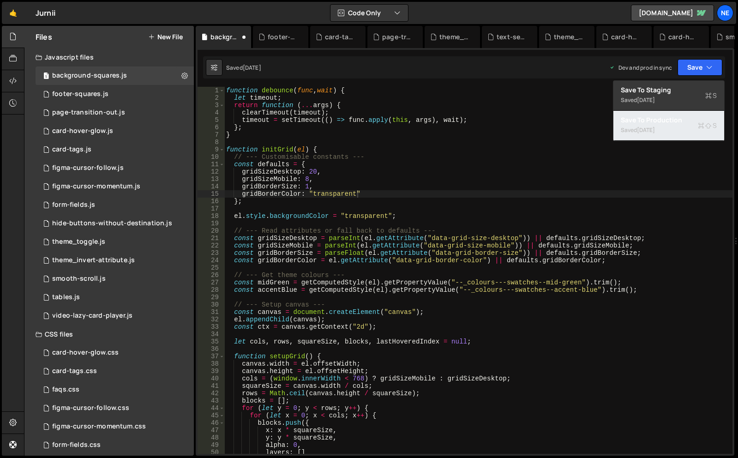
click at [674, 135] on div "Saved [DATE]" at bounding box center [669, 130] width 96 height 11
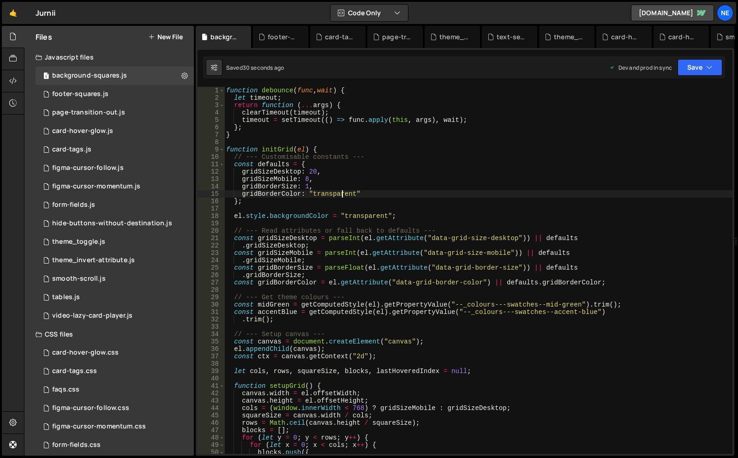
click at [344, 195] on div "function debounce ( func , wait ) { let timeout ; return function ( ... args ) …" at bounding box center [478, 278] width 508 height 382
click at [377, 193] on div "function debounce ( func , wait ) { let timeout ; return function ( ... args ) …" at bounding box center [478, 278] width 508 height 382
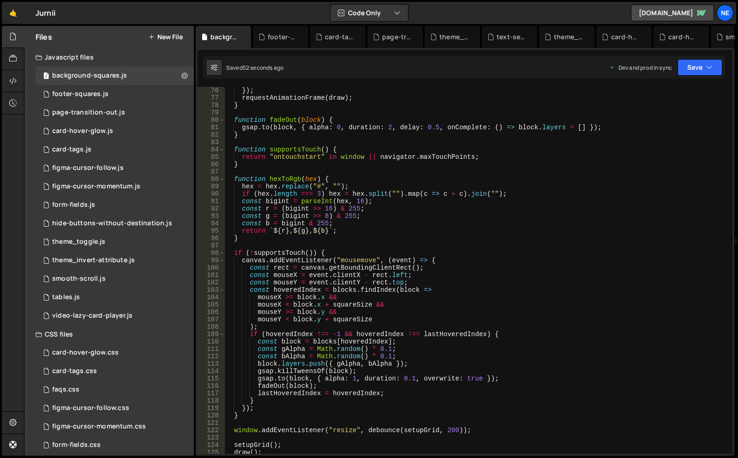
scroll to position [785, 0]
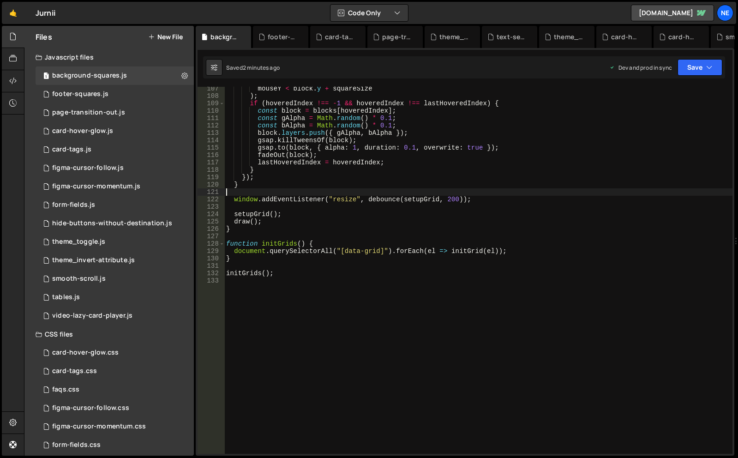
click at [359, 189] on div "mouseY < block . y + squareSize ) ; if ( hoveredIndex !== - 1 && hoveredIndex !…" at bounding box center [478, 276] width 508 height 382
type textarea "initGrids();"
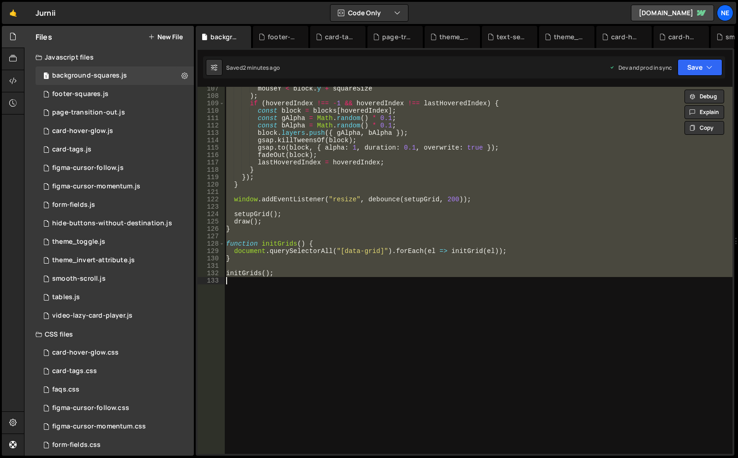
paste textarea
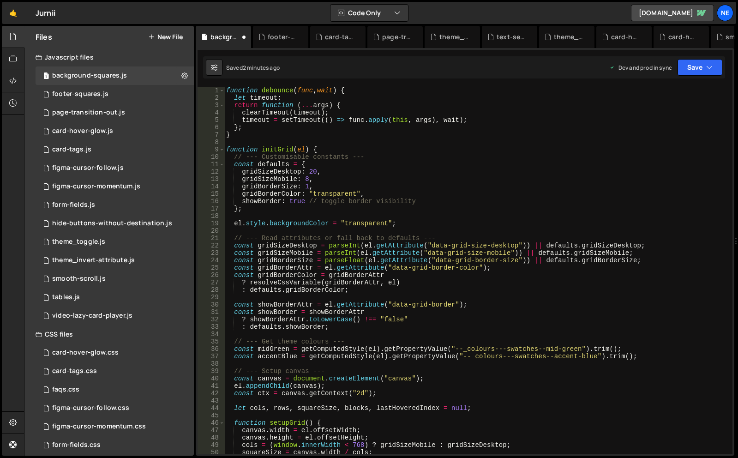
scroll to position [0, 0]
click at [295, 201] on div "function debounce ( func , wait ) { let timeout ; return function ( ... args ) …" at bounding box center [478, 278] width 508 height 382
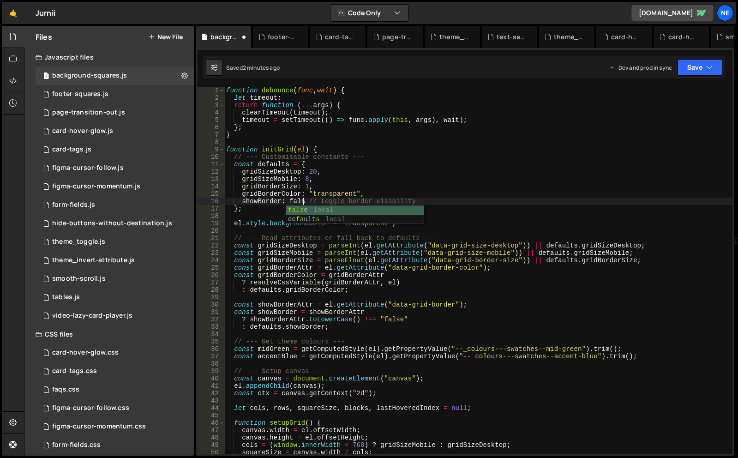
scroll to position [0, 6]
type textarea "showBorder: false // toggle border visibility"
click at [697, 68] on button "Save" at bounding box center [700, 67] width 45 height 17
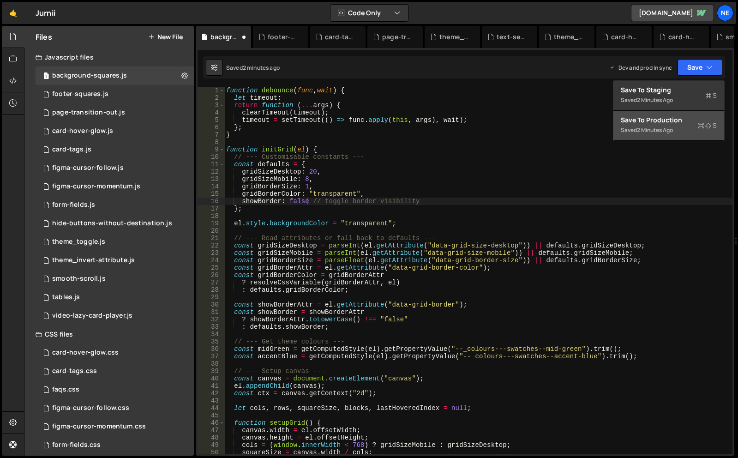
click at [673, 128] on div "2 minutes ago" at bounding box center [655, 130] width 36 height 8
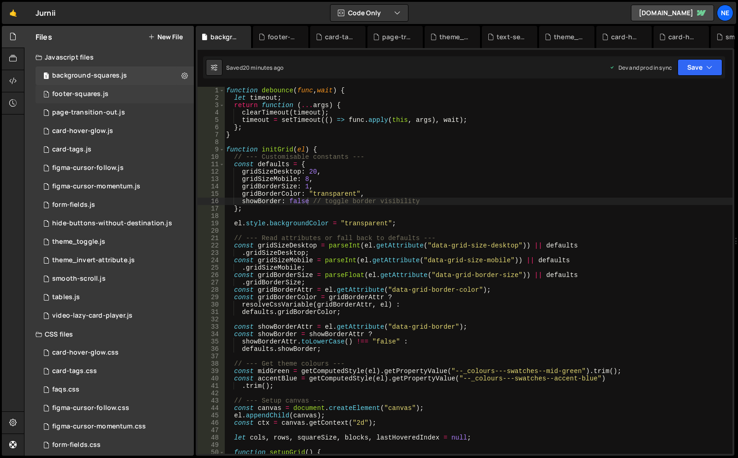
click at [108, 90] on div "1 footer-squares.js 0" at bounding box center [115, 94] width 158 height 18
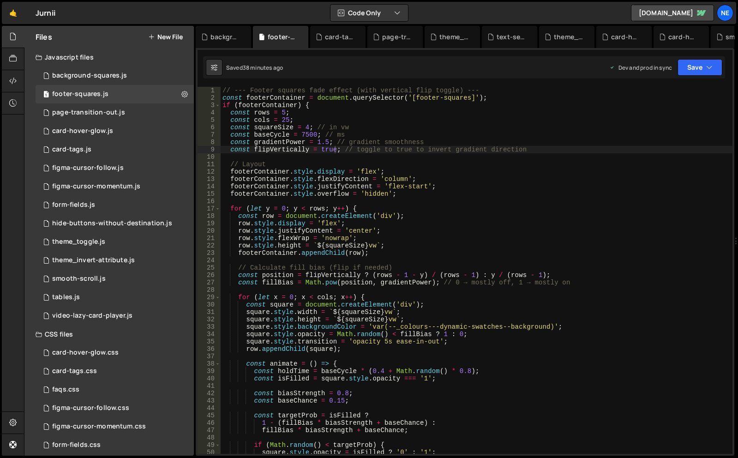
click at [283, 114] on div "// --- Footer squares fade effect (with vertical flip toggle) --- const footerC…" at bounding box center [477, 278] width 512 height 382
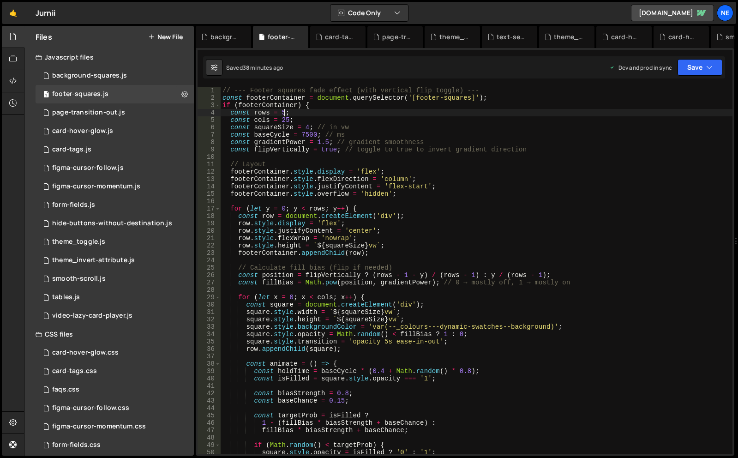
scroll to position [0, 4]
click at [311, 167] on div "// --- Footer squares fade effect (with vertical flip toggle) --- const footerC…" at bounding box center [477, 278] width 512 height 382
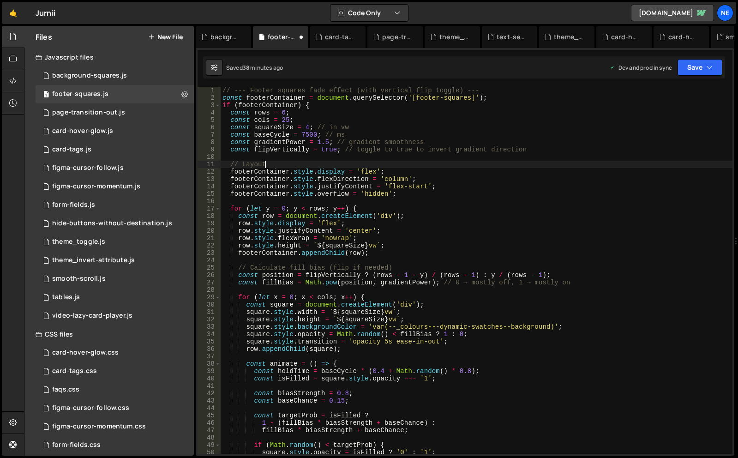
scroll to position [0, 0]
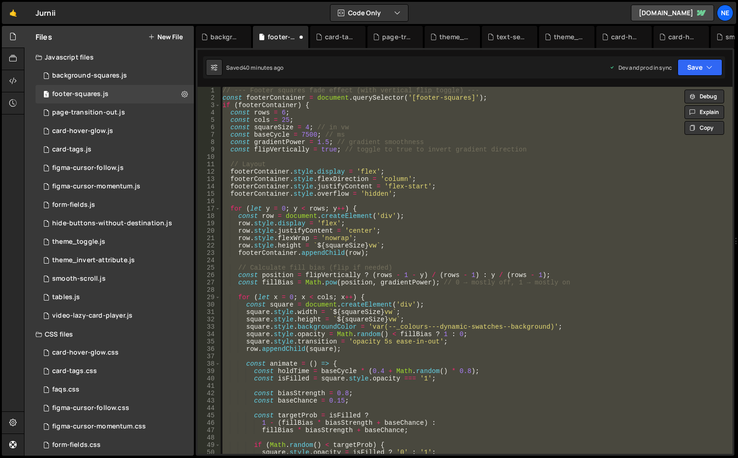
click at [370, 250] on div "// --- Footer squares fade effect (with vertical flip toggle) --- const footerC…" at bounding box center [477, 270] width 512 height 367
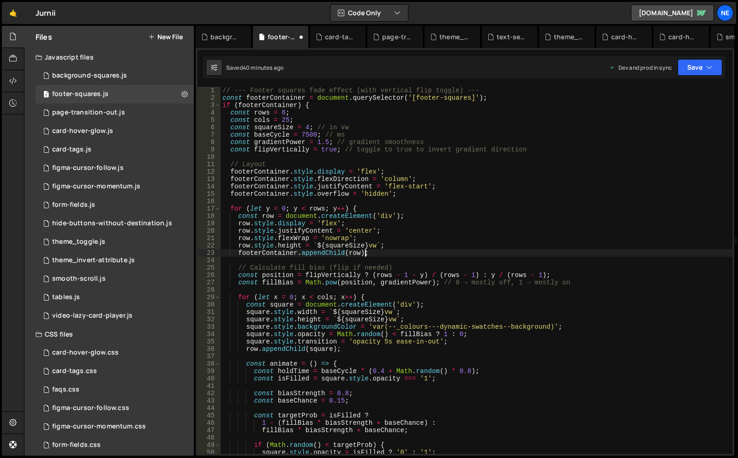
type textarea "}"
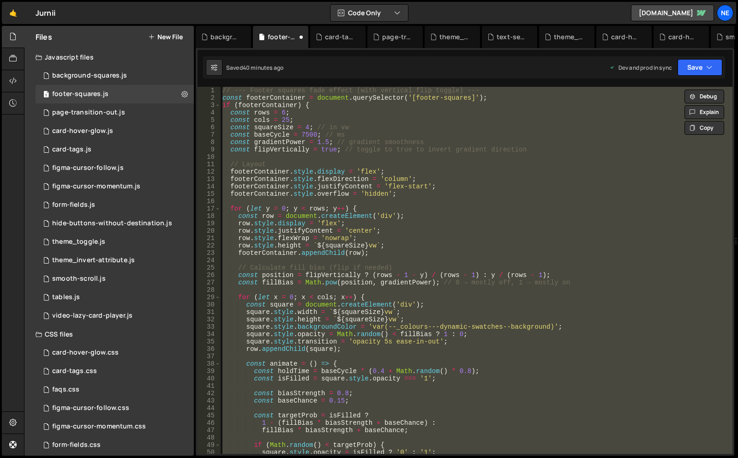
paste textarea
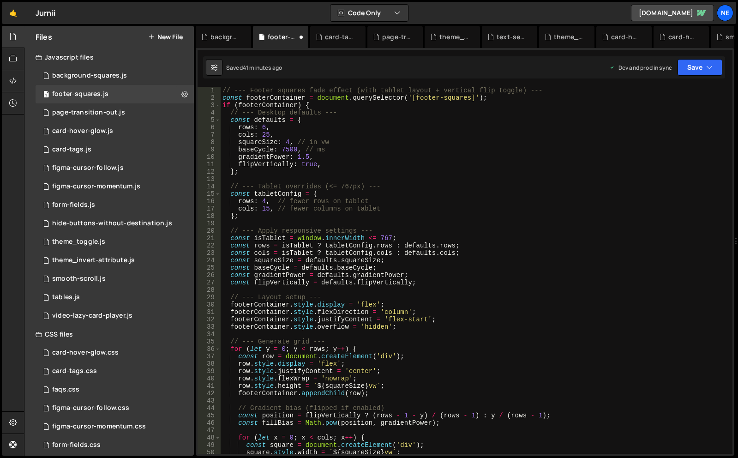
click at [326, 166] on div "// --- Footer squares fade effect (with tablet layout + vertical flip toggle) -…" at bounding box center [477, 278] width 512 height 382
click at [345, 187] on div "// --- Footer squares fade effect (with tablet layout + vertical flip toggle) -…" at bounding box center [477, 278] width 512 height 382
type textarea "}"
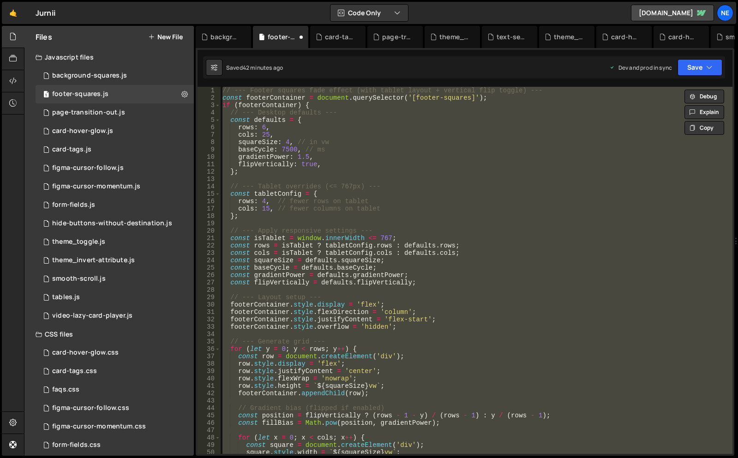
paste textarea
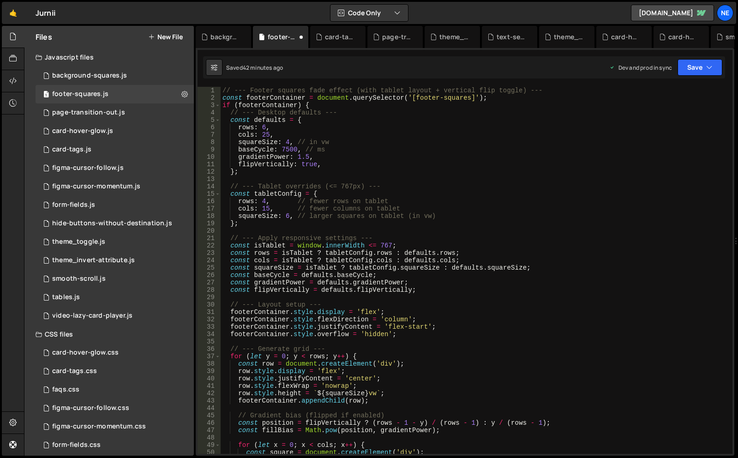
click at [287, 217] on div "// --- Footer squares fade effect (with tablet layout + vertical flip toggle) -…" at bounding box center [477, 278] width 512 height 382
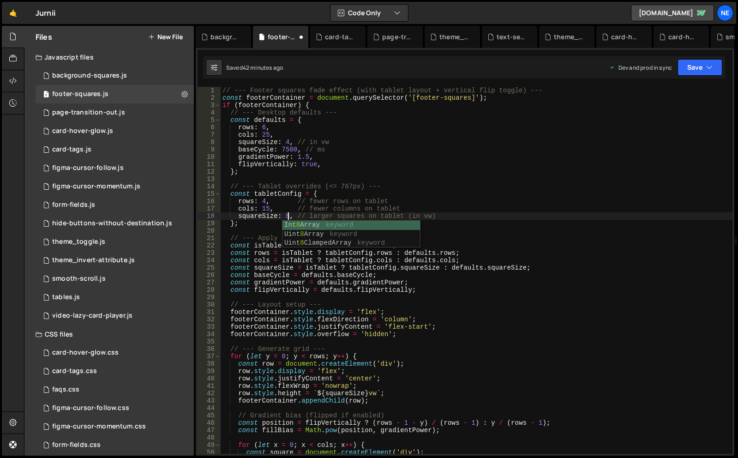
click at [267, 206] on div "// --- Footer squares fade effect (with tablet layout + vertical flip toggle) -…" at bounding box center [477, 278] width 512 height 382
click at [466, 216] on div "// --- Footer squares fade effect (with tablet layout + vertical flip toggle) -…" at bounding box center [477, 278] width 512 height 382
click at [287, 213] on div "// --- Footer squares fade effect (with tablet layout + vertical flip toggle) -…" at bounding box center [477, 278] width 512 height 382
click at [327, 212] on div "// --- Footer squares fade effect (with tablet layout + vertical flip toggle) -…" at bounding box center [477, 278] width 512 height 382
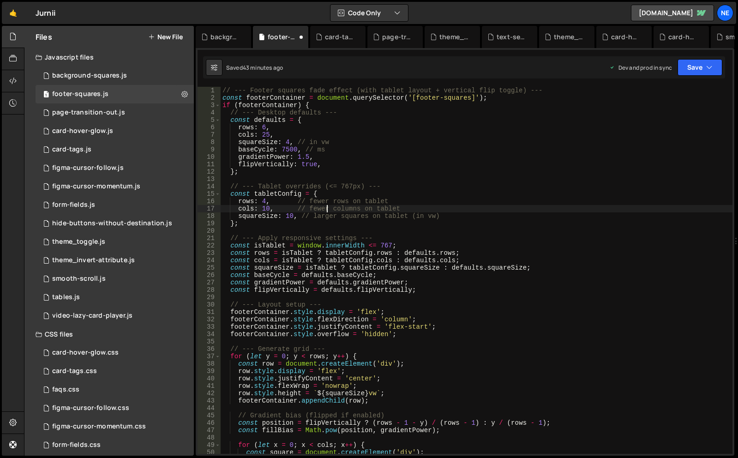
click at [266, 203] on div "// --- Footer squares fade effect (with tablet layout + vertical flip toggle) -…" at bounding box center [477, 278] width 512 height 382
click at [307, 217] on div "// --- Footer squares fade effect (with tablet layout + vertical flip toggle) -…" at bounding box center [477, 278] width 512 height 382
click at [451, 216] on div "// --- Footer squares fade effect (with tablet layout + vertical flip toggle) -…" at bounding box center [477, 278] width 512 height 382
click at [265, 202] on div "// --- Footer squares fade effect (with tablet layout + vertical flip toggle) -…" at bounding box center [477, 278] width 512 height 382
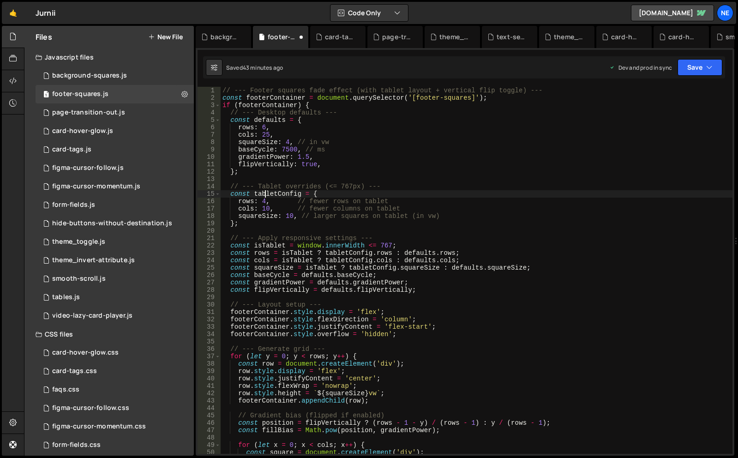
click at [265, 197] on div "// --- Footer squares fade effect (with tablet layout + vertical flip toggle) -…" at bounding box center [477, 278] width 512 height 382
click at [345, 188] on div "// --- Footer squares fade effect (with tablet layout + vertical flip toggle) -…" at bounding box center [477, 278] width 512 height 382
click at [425, 199] on div "// --- Footer squares fade effect (with tablet layout + vertical flip toggle) -…" at bounding box center [477, 278] width 512 height 382
click at [705, 70] on button "Save" at bounding box center [700, 67] width 45 height 17
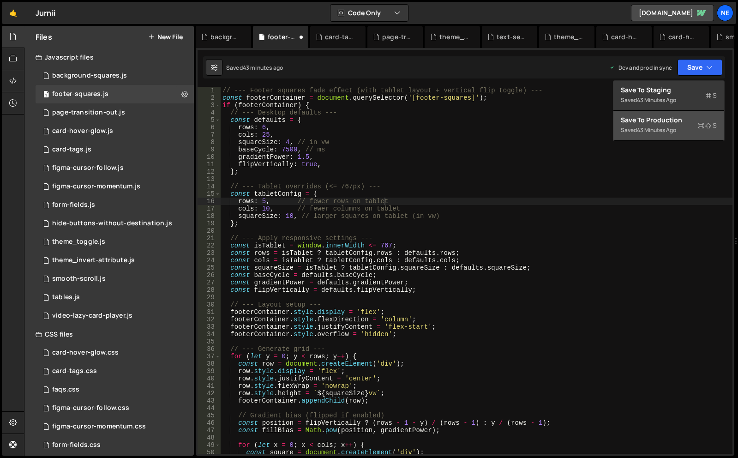
click at [663, 125] on div "Saved 43 minutes ago" at bounding box center [669, 130] width 96 height 11
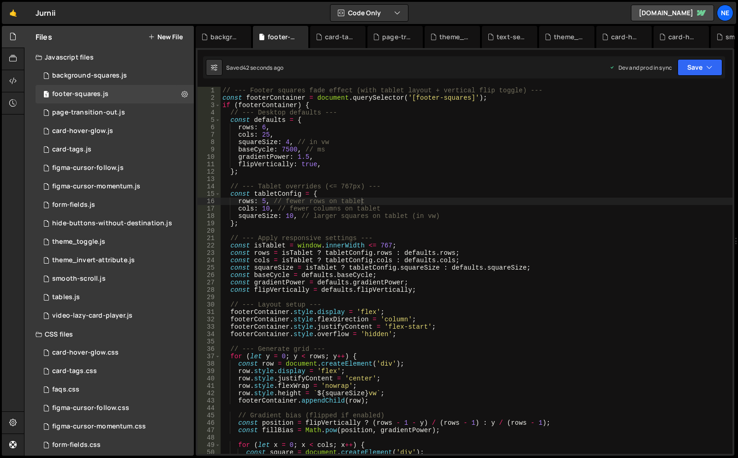
click at [306, 155] on div "// --- Footer squares fade effect (with tablet layout + vertical flip toggle) -…" at bounding box center [477, 278] width 512 height 382
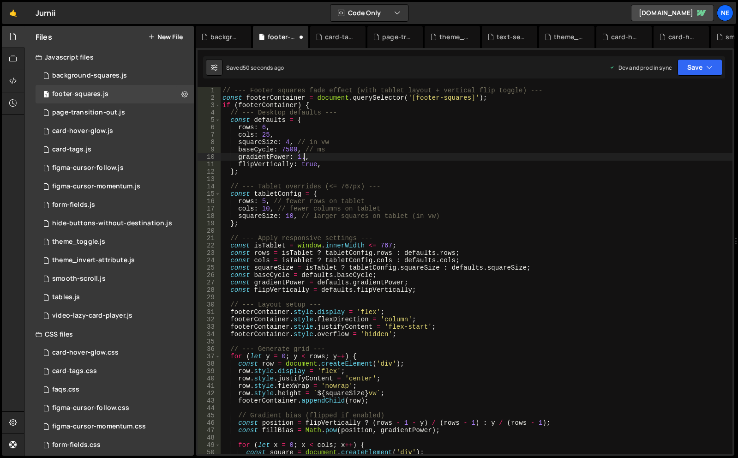
scroll to position [0, 6]
click at [709, 69] on icon "button" at bounding box center [710, 67] width 6 height 9
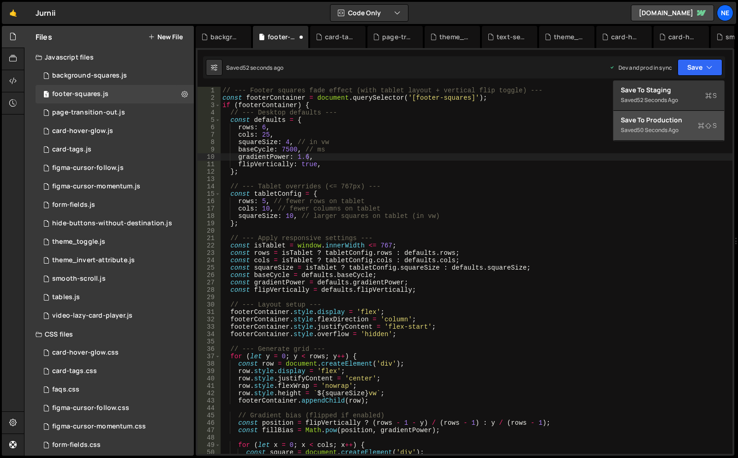
click at [689, 121] on div "Save to Production S" at bounding box center [669, 119] width 96 height 9
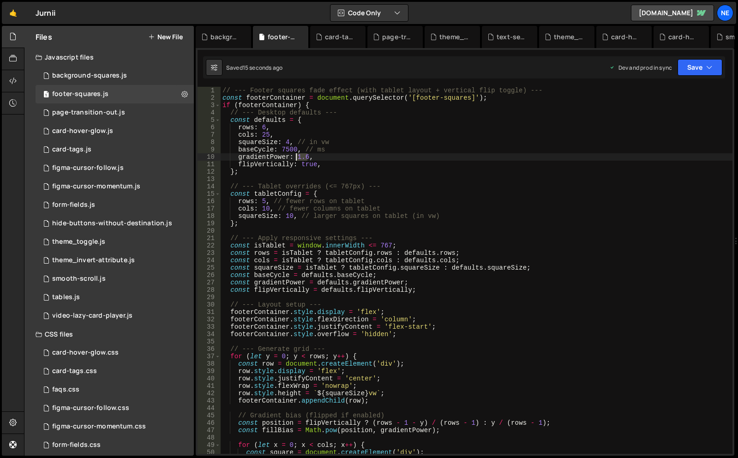
drag, startPoint x: 308, startPoint y: 156, endPoint x: 297, endPoint y: 159, distance: 11.1
click at [297, 159] on div "// --- Footer squares fade effect (with tablet layout + vertical flip toggle) -…" at bounding box center [477, 278] width 512 height 382
click at [696, 66] on button "Save" at bounding box center [700, 67] width 45 height 17
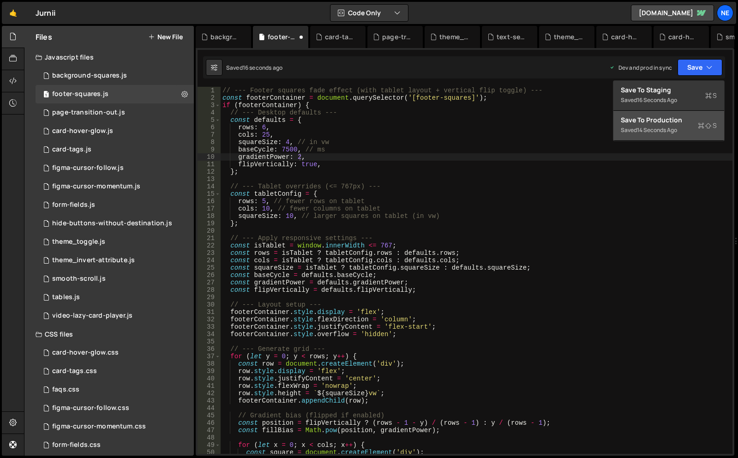
click at [678, 118] on div "Save to Production S" at bounding box center [669, 119] width 96 height 9
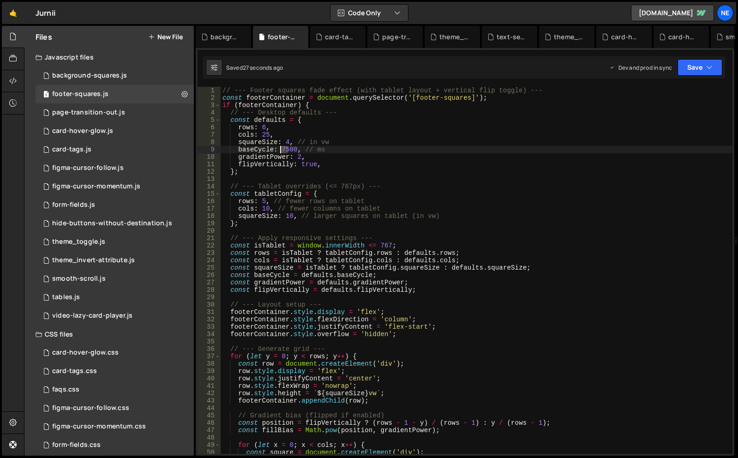
drag, startPoint x: 287, startPoint y: 149, endPoint x: 282, endPoint y: 149, distance: 5.1
click at [282, 149] on div "// --- Footer squares fade effect (with tablet layout + vertical flip toggle) -…" at bounding box center [477, 278] width 512 height 382
click at [706, 67] on button "Save" at bounding box center [700, 67] width 45 height 17
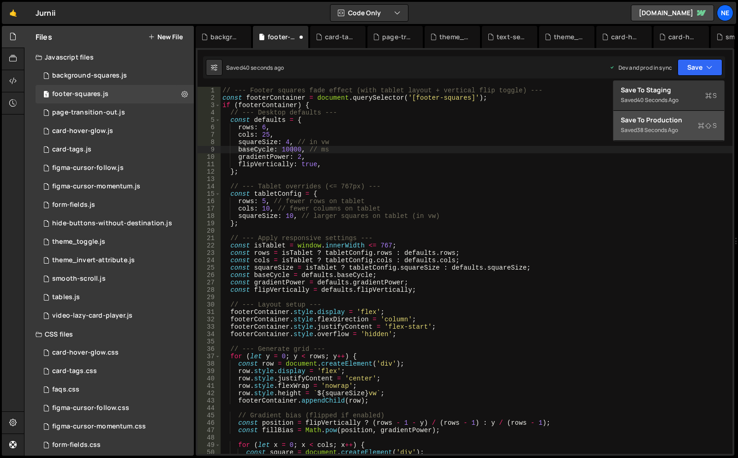
click at [696, 118] on div "Save to Production S" at bounding box center [669, 119] width 96 height 9
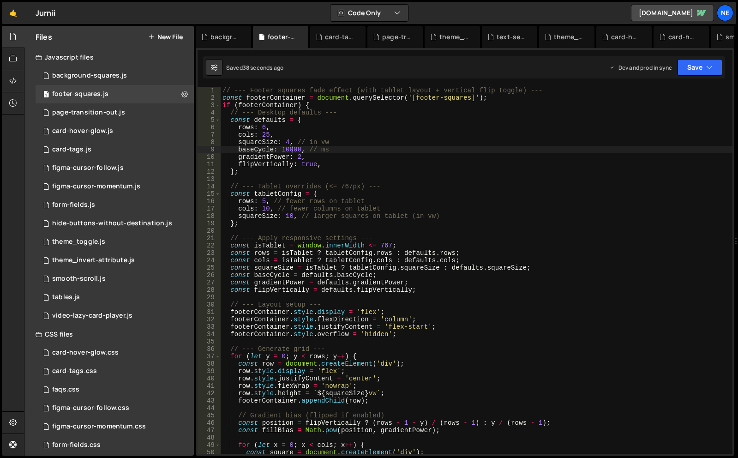
click at [298, 157] on div "// --- Footer squares fade effect (with tablet layout + vertical flip toggle) -…" at bounding box center [477, 278] width 512 height 382
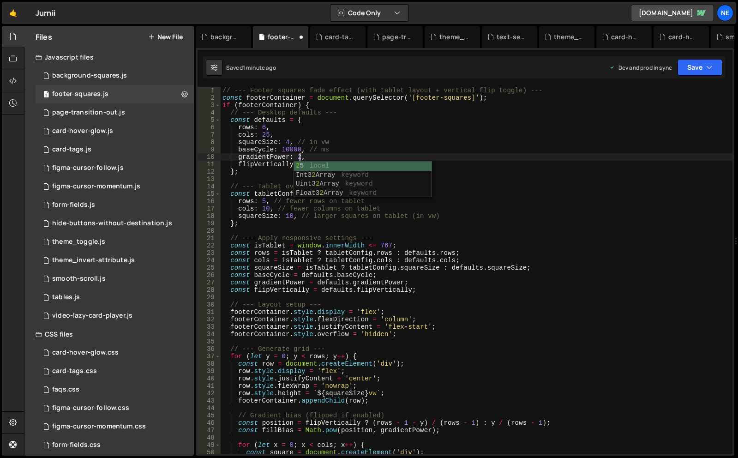
type textarea "gradientPower: 2,"
click at [112, 258] on div "theme_invert-attribute.js" at bounding box center [93, 260] width 83 height 8
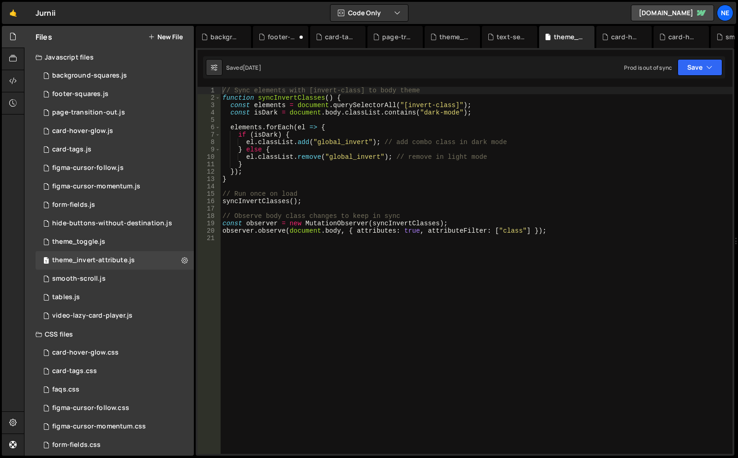
type textarea "const elements = document.querySelectorAll("[invert-class]");"
drag, startPoint x: 406, startPoint y: 103, endPoint x: 451, endPoint y: 103, distance: 45.7
click at [451, 103] on div "// Sync elements with [invert-class] to body theme function syncInvertClasses (…" at bounding box center [477, 278] width 512 height 382
